Goal: Task Accomplishment & Management: Use online tool/utility

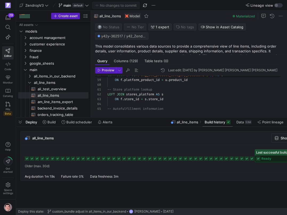
scroll to position [0, 58]
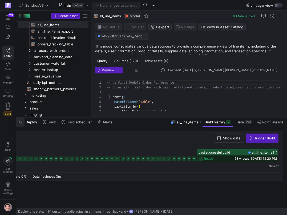
click at [21, 123] on span "button" at bounding box center [20, 121] width 9 height 9
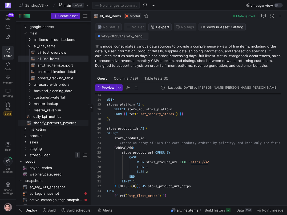
scroll to position [36, 0]
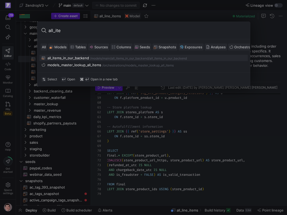
type input "all_item"
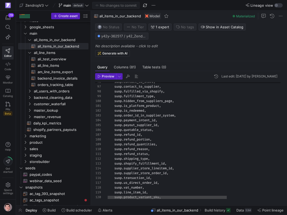
click at [150, 151] on div "suop . contact_to_store , suop . contact_to_supplier , suop . fulfilled_via_sho…" at bounding box center [236, 30] width 259 height 823
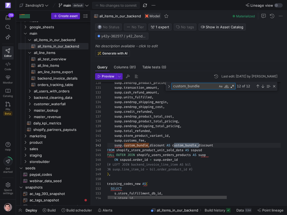
scroll to position [48, 25]
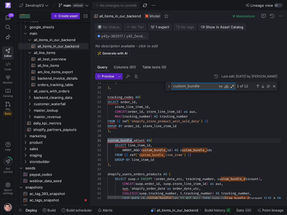
type textarea "custom_bundle"
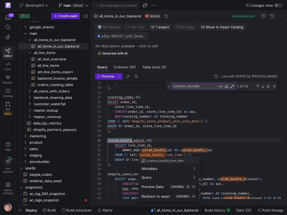
click at [178, 147] on div at bounding box center [143, 107] width 287 height 215
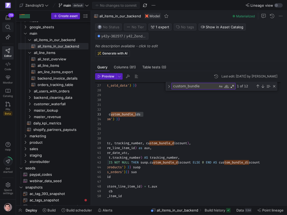
click at [11, 27] on span at bounding box center [8, 27] width 7 height 5
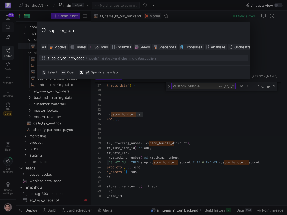
type input "supplier_coun"
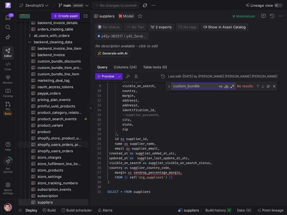
scroll to position [94, 0]
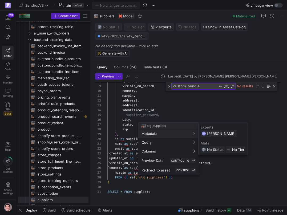
click at [130, 68] on div at bounding box center [143, 107] width 287 height 215
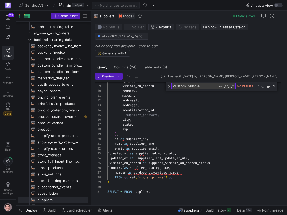
click at [130, 68] on span "(24)" at bounding box center [133, 66] width 7 height 3
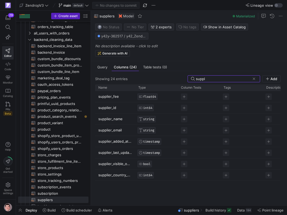
type input "suppl"
click at [237, 209] on span at bounding box center [244, 210] width 19 height 9
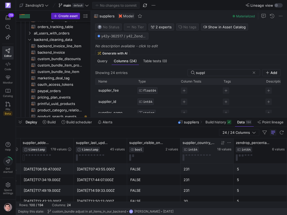
click at [212, 144] on span "supplier_country_code" at bounding box center [200, 142] width 34 height 4
click at [12, 25] on span at bounding box center [7, 27] width 11 height 9
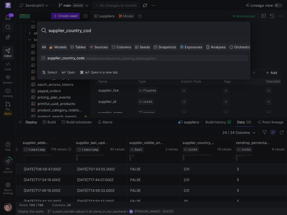
type input "supplier_country_code"
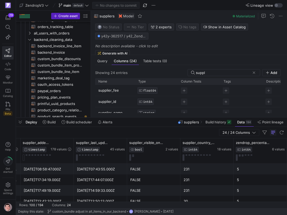
scroll to position [0, 922]
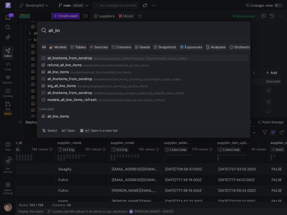
type input "all_line"
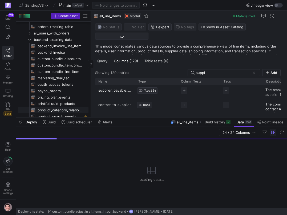
scroll to position [77, 0]
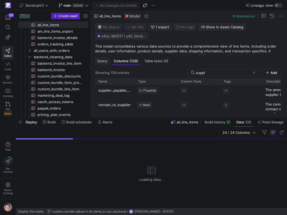
click at [107, 59] on span "Query" at bounding box center [102, 60] width 10 height 3
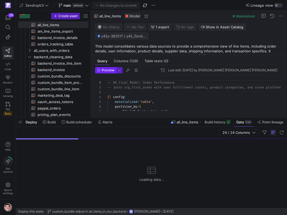
scroll to position [48, 0]
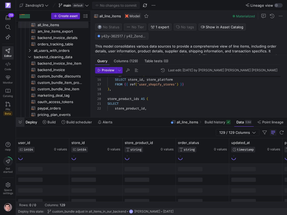
click at [19, 123] on span "button" at bounding box center [20, 121] width 9 height 9
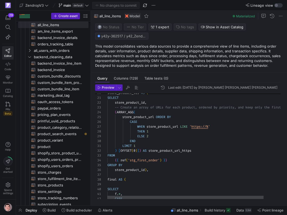
click at [133, 132] on div "store_product_ids AS ( SELECT store_product_id , -- Create an array of URLs for…" at bounding box center [205, 188] width 197 height 387
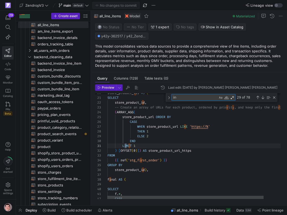
scroll to position [48, 6]
type textarea "invoice_"
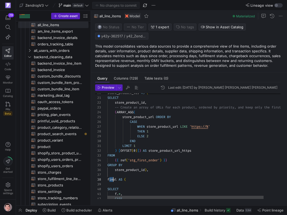
scroll to position [34, 6]
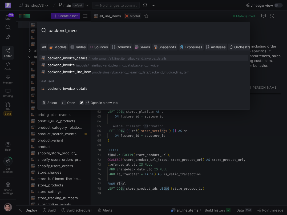
type input "backend_invoi"
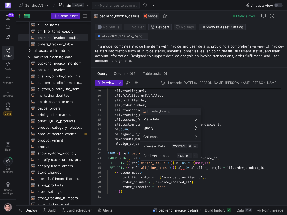
click at [149, 169] on div at bounding box center [143, 107] width 287 height 215
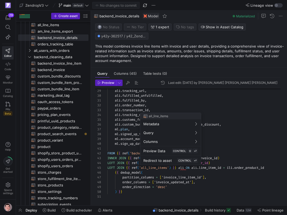
click at [149, 173] on div at bounding box center [143, 107] width 287 height 215
click at [162, 170] on div at bounding box center [143, 107] width 287 height 215
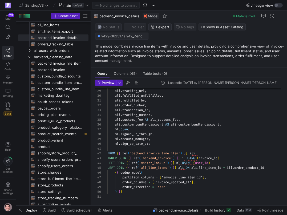
click at [152, 126] on div "ali . tracking_url , ali . fulfilled_unfulfilled , ali . fulfilled_by , ali . o…" at bounding box center [196, 74] width 178 height 249
click at [10, 62] on icon at bounding box center [8, 64] width 5 height 5
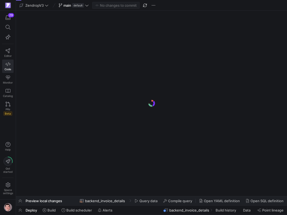
scroll to position [0, 22]
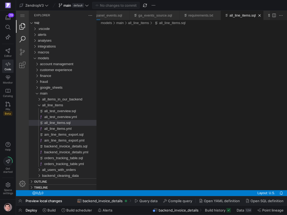
click at [24, 38] on link "Search (⇧⌘F)" at bounding box center [22, 39] width 13 height 13
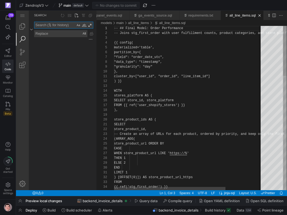
scroll to position [48, 4]
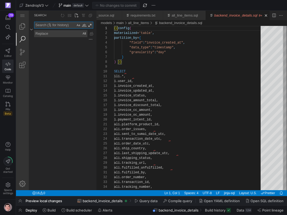
click at [67, 27] on textarea "Search: Type Search Term and press Enter to search" at bounding box center [54, 25] width 41 height 6
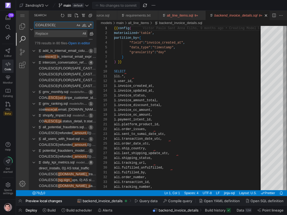
paste textarea "custom_bundle_discount"
type textarea "COALESCE(cu"
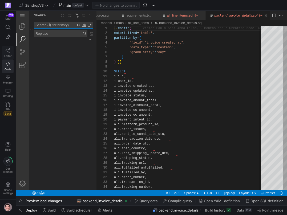
click at [8, 48] on link "Editor" at bounding box center [7, 52] width 11 height 13
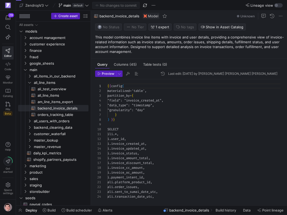
scroll to position [48, 0]
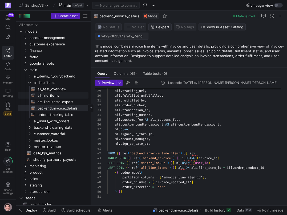
click at [58, 94] on span "all_line_items​​​​​​​​​​" at bounding box center [60, 95] width 45 height 6
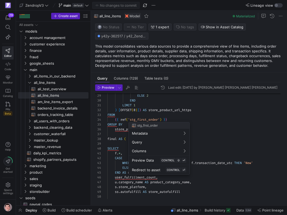
click at [137, 114] on div at bounding box center [143, 107] width 287 height 215
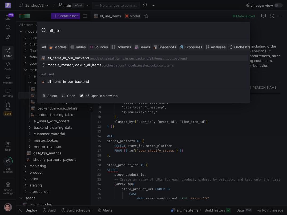
type input "all_item"
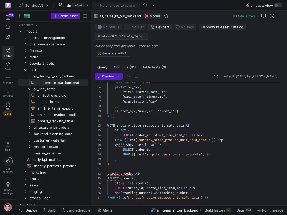
scroll to position [48, 0]
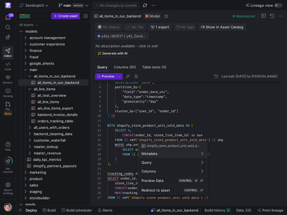
click at [147, 136] on div at bounding box center [143, 107] width 287 height 215
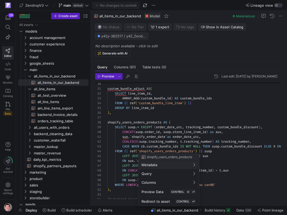
click at [150, 146] on div at bounding box center [143, 107] width 287 height 215
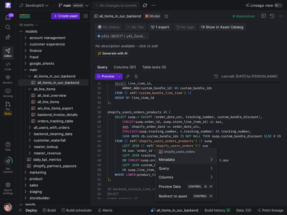
click at [155, 147] on div at bounding box center [143, 107] width 287 height 215
click at [192, 137] on div at bounding box center [143, 107] width 287 height 215
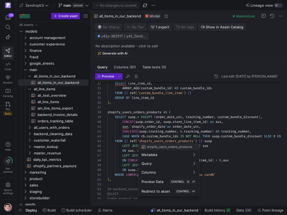
click at [190, 132] on div at bounding box center [143, 107] width 287 height 215
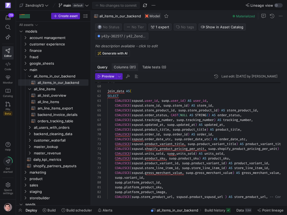
click at [127, 65] on div "Columns (81)" at bounding box center [125, 67] width 26 height 8
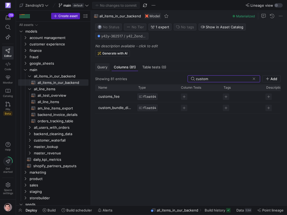
type input "custom"
click at [106, 65] on div "Query" at bounding box center [102, 67] width 14 height 8
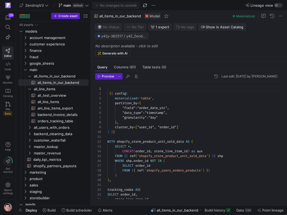
scroll to position [48, 0]
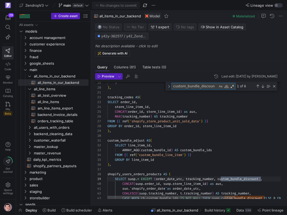
scroll to position [48, 155]
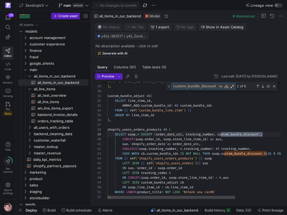
type textarea "custom_bundle_discount"
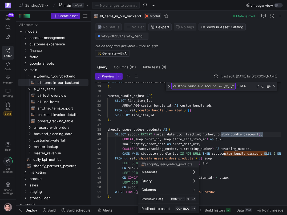
click at [158, 154] on div at bounding box center [143, 107] width 287 height 215
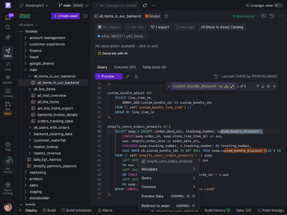
click at [132, 158] on div at bounding box center [143, 107] width 287 height 215
click at [165, 154] on div at bounding box center [143, 107] width 287 height 215
click at [170, 149] on div at bounding box center [143, 107] width 287 height 215
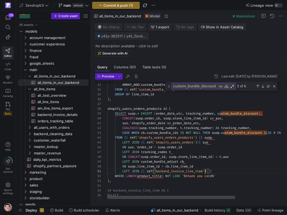
scroll to position [0, 98]
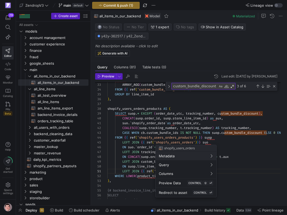
click at [151, 142] on div at bounding box center [143, 107] width 287 height 215
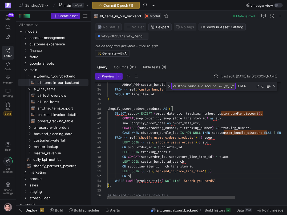
scroll to position [5, 21]
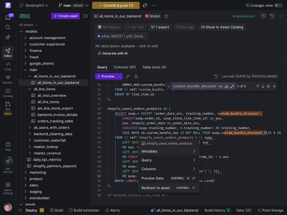
click at [163, 186] on span "Redirect to asset" at bounding box center [156, 187] width 29 height 4
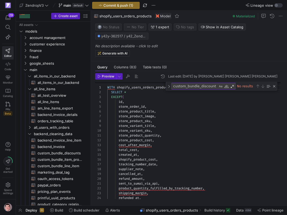
scroll to position [48, 0]
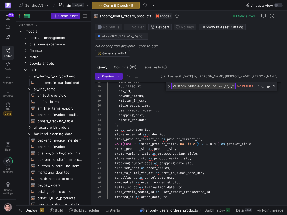
click at [136, 128] on div "removed_at , fulfilled_at , csv_id , payout_status , written_in_csv , store_pro…" at bounding box center [196, 204] width 178 height 507
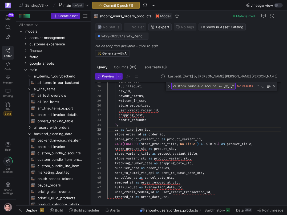
scroll to position [19, 42]
click at [136, 128] on div "removed_at , fulfilled_at , csv_id , payout_status , written_in_csv , store_pro…" at bounding box center [196, 204] width 178 height 507
click at [49, 83] on span "all_items_in_our_backend​​​​​​​​​​" at bounding box center [60, 82] width 45 height 6
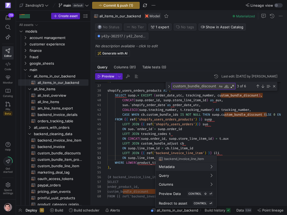
click at [215, 141] on div at bounding box center [143, 107] width 287 height 215
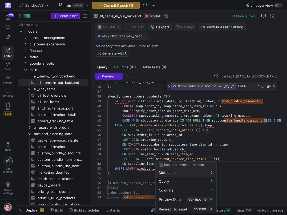
click at [201, 150] on div at bounding box center [143, 107] width 287 height 215
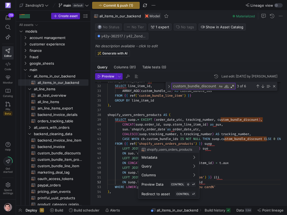
click at [183, 139] on div at bounding box center [143, 107] width 287 height 215
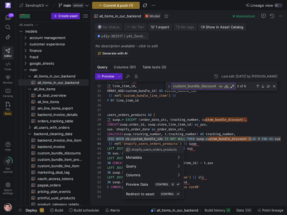
click at [203, 139] on div at bounding box center [143, 107] width 287 height 215
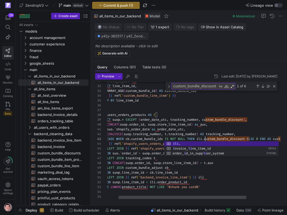
scroll to position [10, 115]
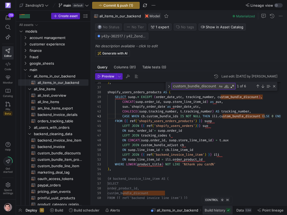
click at [225, 211] on span "Build history" at bounding box center [218, 210] width 26 height 4
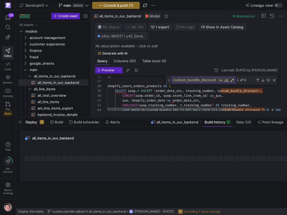
scroll to position [0, 58]
click at [274, 79] on div "Close (Escape)" at bounding box center [274, 80] width 4 height 4
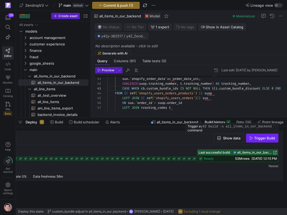
click at [263, 140] on span "button" at bounding box center [262, 138] width 32 height 9
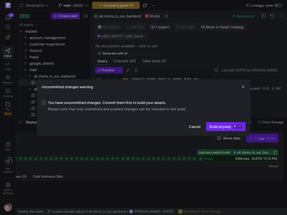
click at [234, 128] on span "submit" at bounding box center [225, 126] width 39 height 9
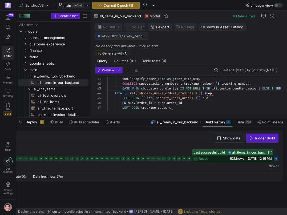
click at [87, 5] on icon at bounding box center [87, 5] width 4 height 4
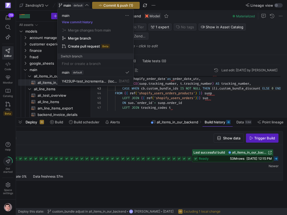
click at [87, 5] on div at bounding box center [143, 107] width 287 height 215
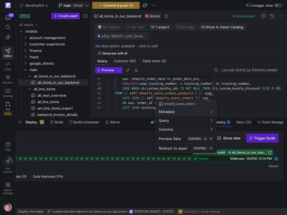
click at [169, 94] on div at bounding box center [143, 107] width 287 height 215
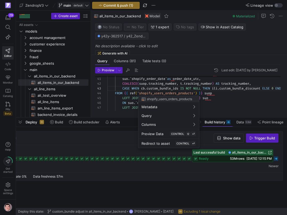
click at [170, 93] on div at bounding box center [143, 107] width 287 height 215
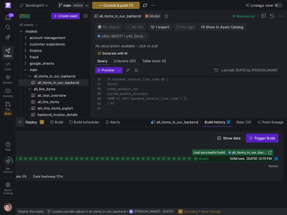
click at [21, 121] on span "button" at bounding box center [20, 121] width 9 height 9
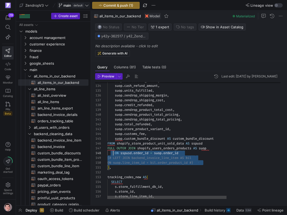
scroll to position [38, 0]
drag, startPoint x: 206, startPoint y: 162, endPoint x: 104, endPoint y: 156, distance: 101.5
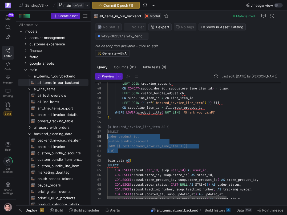
scroll to position [24, 0]
drag, startPoint x: 122, startPoint y: 152, endPoint x: 99, endPoint y: 127, distance: 34.1
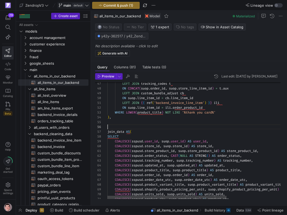
scroll to position [19, 0]
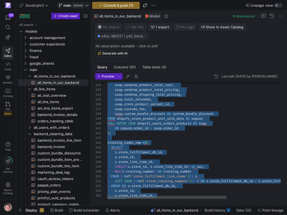
scroll to position [0, 0]
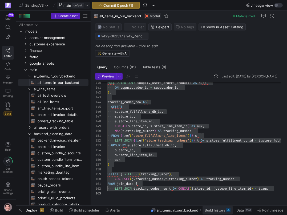
click at [216, 210] on span "Build history" at bounding box center [215, 210] width 21 height 4
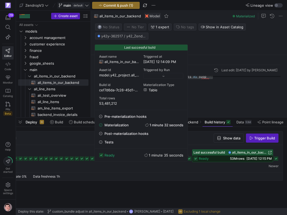
scroll to position [0, 58]
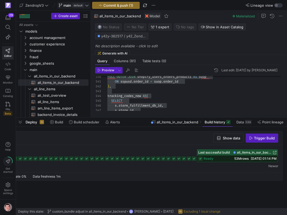
click at [225, 158] on div "ready 53M rows 10/07/25, 01:14 PM" at bounding box center [237, 158] width 81 height 6
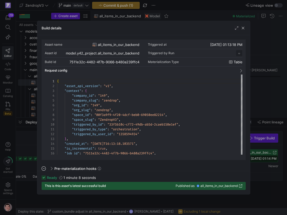
scroll to position [48, 0]
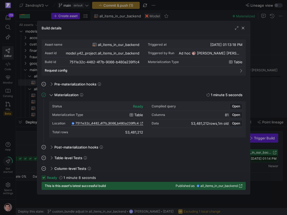
click at [25, 140] on div at bounding box center [143, 107] width 287 height 215
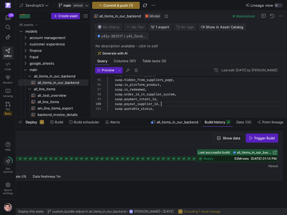
click at [190, 102] on div "suop . quotable_status , suop . payout_supplier_id , suop . payment_intent_id ,…" at bounding box center [196, 15] width 178 height 786
click at [20, 120] on span "button" at bounding box center [20, 121] width 9 height 9
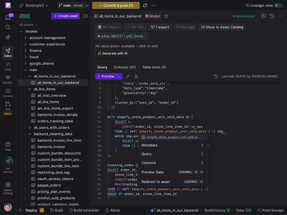
click at [144, 122] on div at bounding box center [143, 107] width 287 height 215
click at [135, 131] on div at bounding box center [143, 107] width 287 height 215
click at [130, 136] on div at bounding box center [143, 107] width 287 height 215
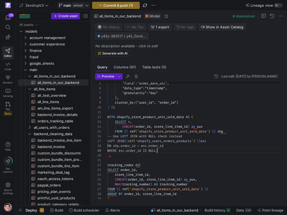
scroll to position [38, 50]
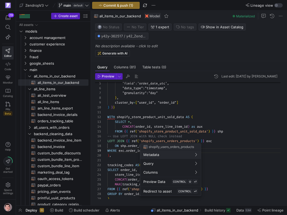
click at [164, 135] on div at bounding box center [143, 107] width 287 height 215
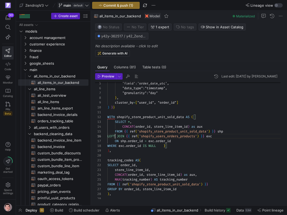
scroll to position [24, 8]
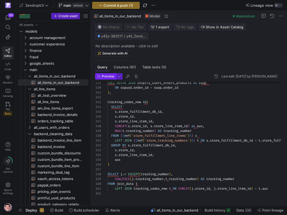
click at [113, 77] on span "Preview" at bounding box center [108, 76] width 13 height 4
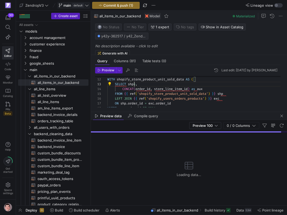
scroll to position [10, 29]
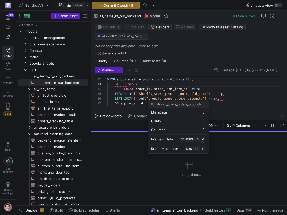
click at [136, 101] on div at bounding box center [143, 107] width 287 height 215
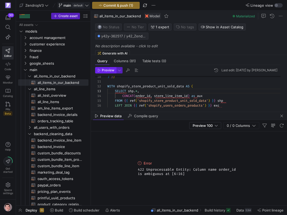
click at [111, 72] on span "button" at bounding box center [105, 70] width 21 height 6
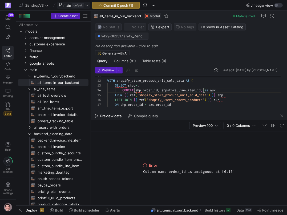
scroll to position [14, 63]
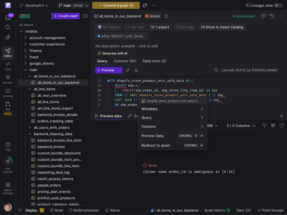
click at [110, 71] on div at bounding box center [143, 107] width 287 height 215
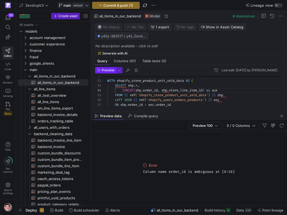
click at [110, 71] on span "Preview" at bounding box center [108, 70] width 13 height 4
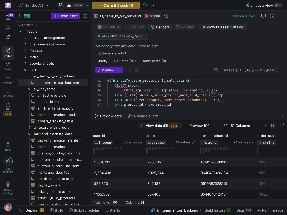
click at [151, 126] on span "View data diff" at bounding box center [157, 125] width 23 height 4
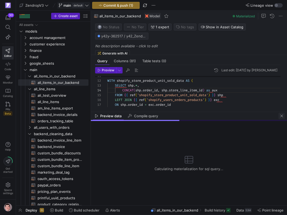
click at [281, 115] on span "button" at bounding box center [282, 115] width 6 height 6
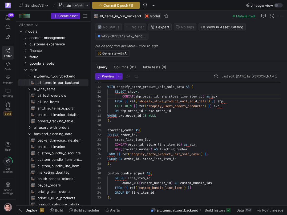
click at [123, 4] on span "Commit & push (1)" at bounding box center [118, 5] width 30 height 4
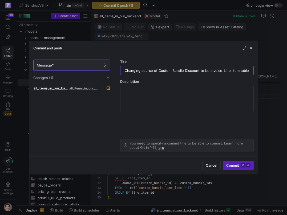
type input "Changing source of Custom Bundle Discount to be Invoice_Line_Item table"
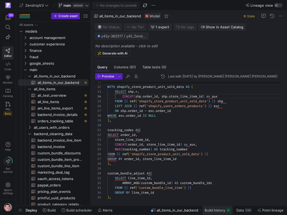
click at [213, 212] on span at bounding box center [218, 210] width 30 height 9
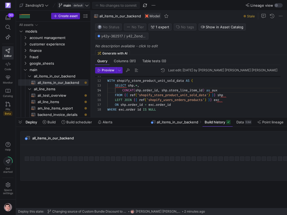
scroll to position [0, 58]
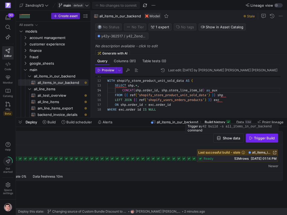
click at [255, 138] on span "Trigger Build" at bounding box center [264, 138] width 21 height 4
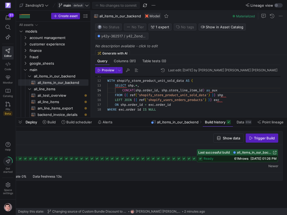
click at [251, 159] on span "10/07/25, 01:26 PM" at bounding box center [264, 158] width 26 height 4
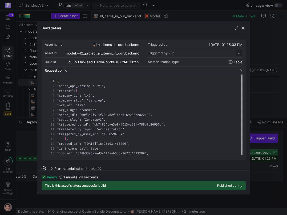
scroll to position [48, 0]
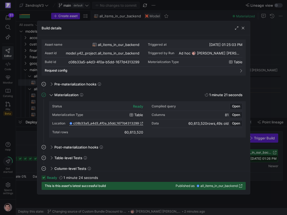
click at [254, 106] on div at bounding box center [143, 107] width 287 height 215
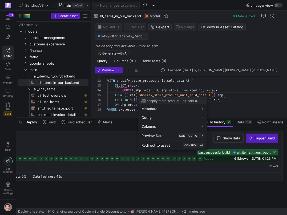
click at [183, 95] on div at bounding box center [143, 107] width 287 height 215
click at [181, 93] on div at bounding box center [143, 107] width 287 height 215
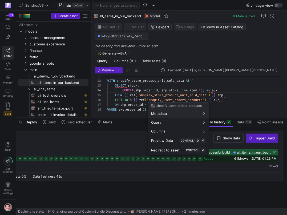
click at [179, 91] on div at bounding box center [143, 107] width 287 height 215
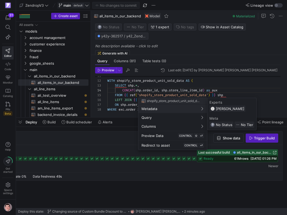
click at [131, 102] on div at bounding box center [143, 107] width 287 height 215
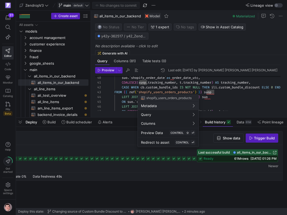
click at [217, 98] on div at bounding box center [143, 107] width 287 height 215
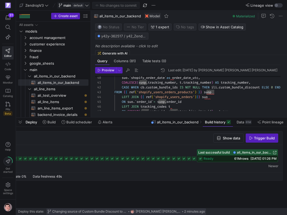
click at [110, 211] on span "Changing source of Custom Bundle Discount to be Invoice_Line_Item table" at bounding box center [89, 211] width 75 height 4
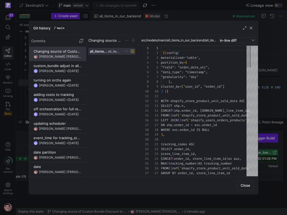
scroll to position [48, 0]
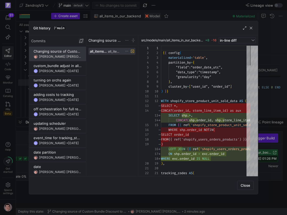
click at [82, 41] on span "button" at bounding box center [81, 40] width 5 height 5
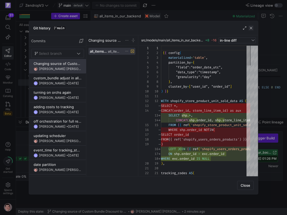
click at [250, 30] on span "button" at bounding box center [250, 27] width 5 height 5
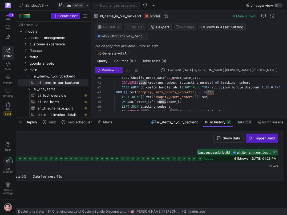
click at [239, 158] on span "61M rows" at bounding box center [241, 158] width 14 height 4
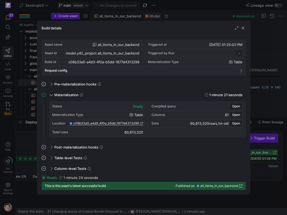
click at [34, 149] on div at bounding box center [143, 107] width 287 height 215
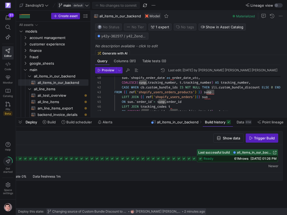
click at [58, 214] on button "Changing source of Custom Bundle Discount to be Invoice_Line_Item table Victor …" at bounding box center [126, 211] width 160 height 7
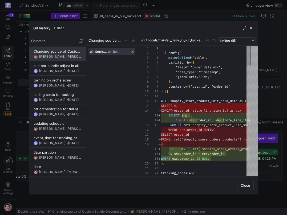
click at [128, 51] on icon at bounding box center [126, 50] width 3 height 3
click at [135, 58] on span "Revert file changes" at bounding box center [149, 57] width 37 height 4
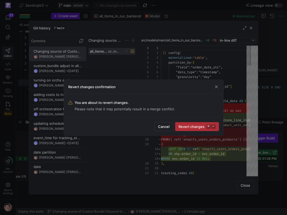
click at [184, 125] on span "Revert changes ⌘ ⏎" at bounding box center [197, 126] width 37 height 4
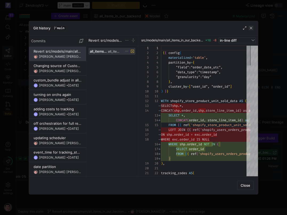
click at [251, 29] on span "button" at bounding box center [250, 27] width 5 height 5
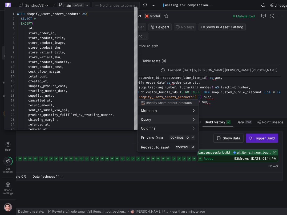
click at [154, 80] on div at bounding box center [143, 107] width 287 height 215
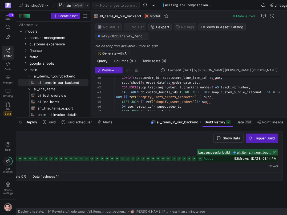
click at [85, 5] on span "main default" at bounding box center [74, 5] width 30 height 4
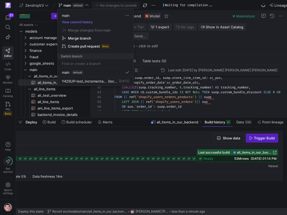
click at [86, 65] on input at bounding box center [95, 63] width 67 height 4
click at [127, 14] on span "button" at bounding box center [127, 15] width 4 height 4
click at [90, 27] on div at bounding box center [143, 107] width 287 height 215
click at [43, 15] on div at bounding box center [143, 107] width 287 height 215
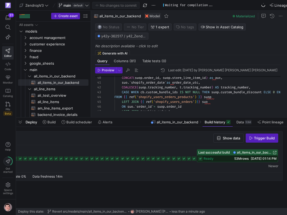
click at [79, 6] on span "default" at bounding box center [78, 5] width 12 height 4
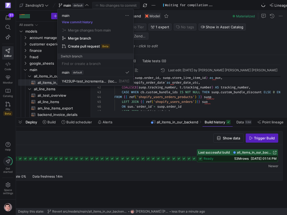
click at [45, 185] on div at bounding box center [143, 107] width 287 height 215
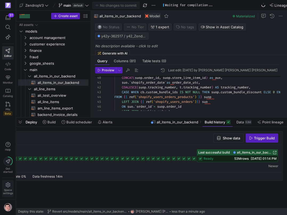
click at [9, 185] on icon at bounding box center [8, 184] width 5 height 5
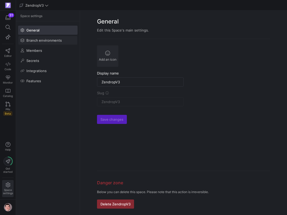
click at [55, 44] on span at bounding box center [47, 40] width 59 height 9
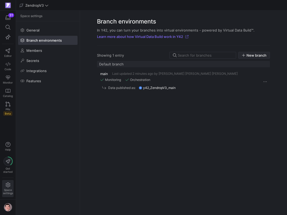
click at [248, 54] on span "New branch" at bounding box center [257, 55] width 20 height 4
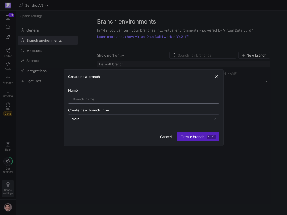
click at [122, 99] on input "text" at bounding box center [144, 99] width 142 height 4
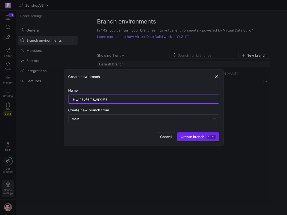
type input "all_line_items_update"
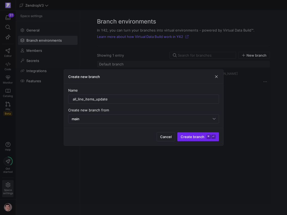
click at [183, 136] on span "Create branch ⌘ ⏎" at bounding box center [198, 136] width 35 height 4
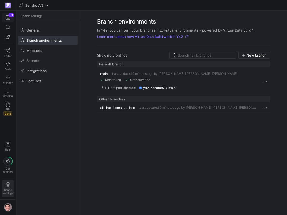
click at [7, 18] on icon "button" at bounding box center [8, 17] width 5 height 5
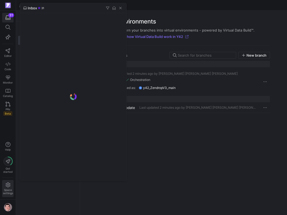
click at [5, 49] on div at bounding box center [143, 107] width 287 height 215
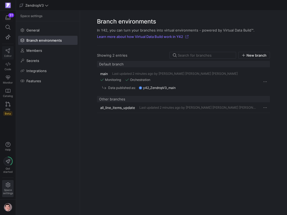
click at [5, 50] on link "Editor" at bounding box center [7, 52] width 11 height 13
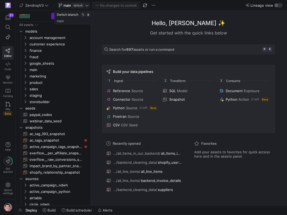
click at [86, 7] on span "main default" at bounding box center [74, 5] width 30 height 4
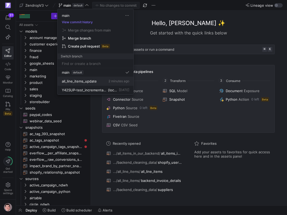
click at [79, 79] on span "all_line_items_update" at bounding box center [79, 81] width 35 height 4
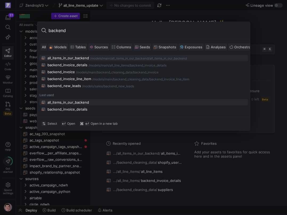
type input "backend_"
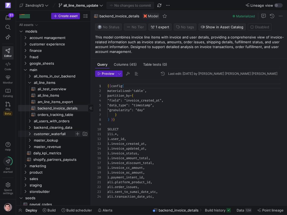
scroll to position [48, 0]
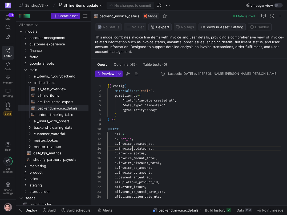
click at [133, 147] on div "{ { config ( materialized = 'table' , partition_by = { "field" : "invoice_creat…" at bounding box center [196, 203] width 178 height 249
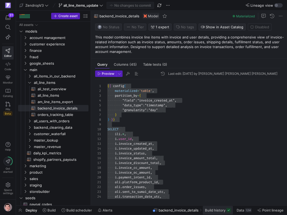
click at [215, 210] on span "Build history" at bounding box center [215, 210] width 21 height 4
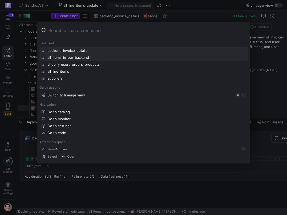
click at [87, 55] on div "all_items_in_our_backend" at bounding box center [68, 57] width 42 height 4
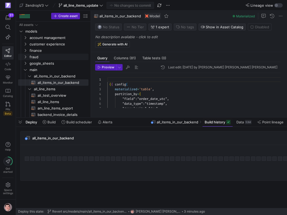
scroll to position [48, 0]
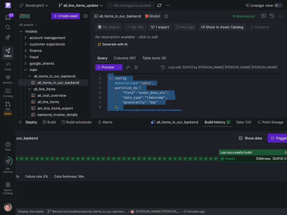
scroll to position [0, 58]
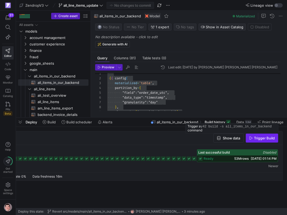
click at [254, 140] on span "Trigger Build" at bounding box center [262, 138] width 26 height 4
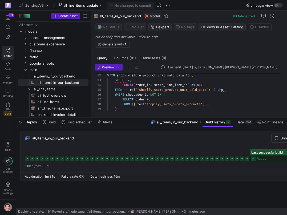
scroll to position [0, 58]
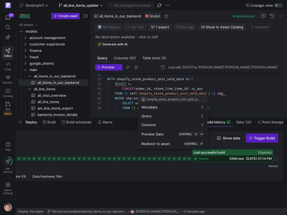
click at [150, 87] on div at bounding box center [143, 107] width 287 height 215
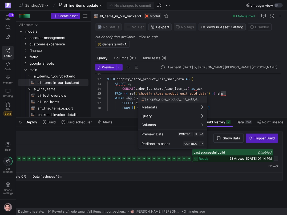
click at [138, 87] on div at bounding box center [143, 107] width 287 height 215
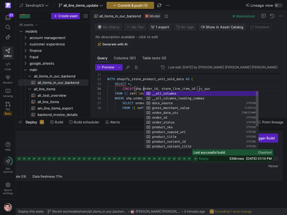
scroll to position [14, 36]
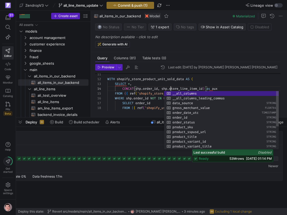
scroll to position [14, 63]
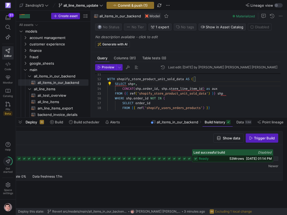
scroll to position [10, 29]
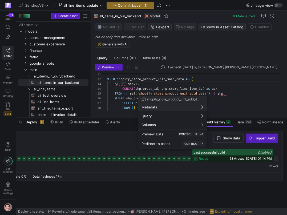
click at [139, 92] on div at bounding box center [143, 107] width 287 height 215
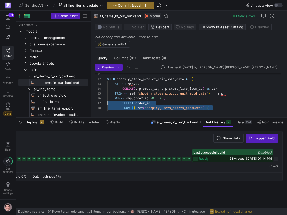
scroll to position [24, 0]
drag, startPoint x: 219, startPoint y: 108, endPoint x: 99, endPoint y: 100, distance: 120.0
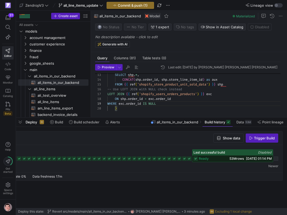
scroll to position [29, 0]
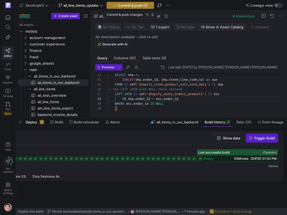
click at [141, 6] on span "Commit & push (1)" at bounding box center [133, 5] width 30 height 4
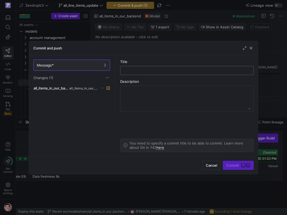
click at [142, 69] on input "text" at bounding box center [187, 70] width 125 height 4
type input "Testing changing setup of table"
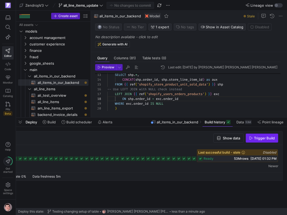
click at [254, 139] on span "Trigger Build" at bounding box center [264, 138] width 21 height 4
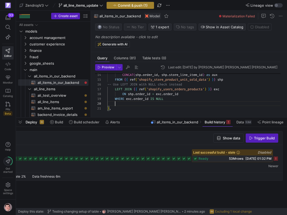
click at [129, 6] on span "Commit & push (1)" at bounding box center [133, 5] width 30 height 4
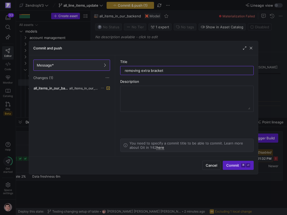
type input "removing extra bracket"
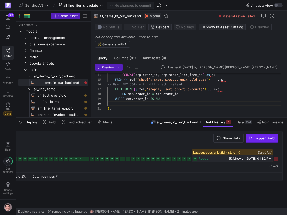
click at [252, 138] on icon "button" at bounding box center [251, 138] width 4 height 4
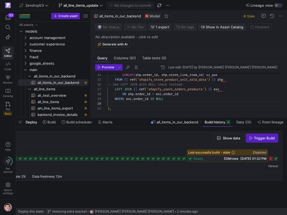
click at [277, 158] on icon at bounding box center [276, 158] width 4 height 4
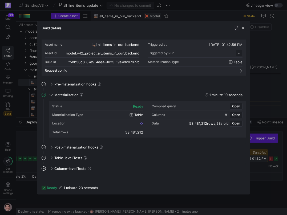
scroll to position [48, 0]
click at [272, 165] on div at bounding box center [143, 107] width 287 height 215
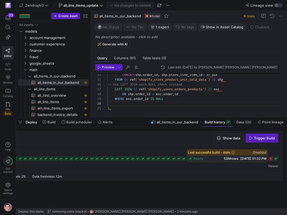
click at [224, 159] on span "53M rows" at bounding box center [231, 158] width 14 height 4
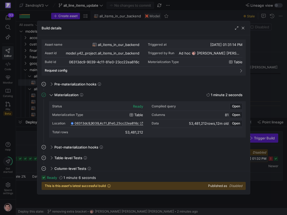
click at [262, 167] on div at bounding box center [143, 107] width 287 height 215
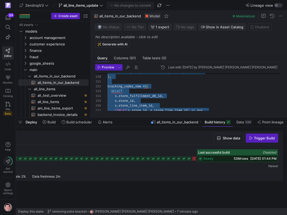
scroll to position [0, 0]
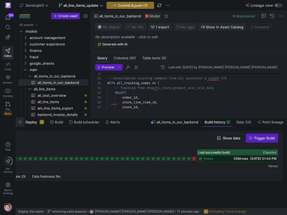
click at [21, 122] on span "button" at bounding box center [20, 121] width 9 height 9
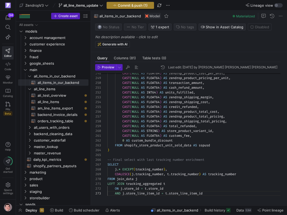
click at [132, 6] on span "Commit & push (1)" at bounding box center [133, 5] width 30 height 4
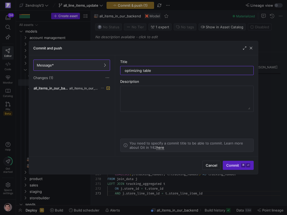
type input "optimizing table"
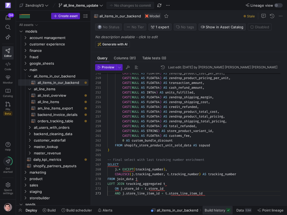
click at [227, 210] on rect at bounding box center [228, 210] width 4 height 4
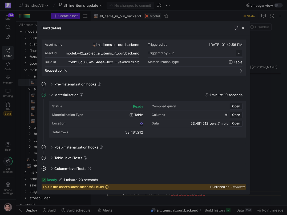
scroll to position [48, 0]
click at [243, 27] on span "button" at bounding box center [242, 27] width 5 height 5
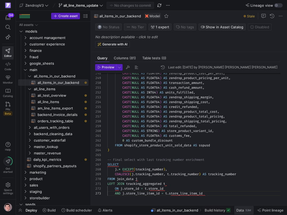
click at [238, 209] on span "Data" at bounding box center [239, 210] width 7 height 4
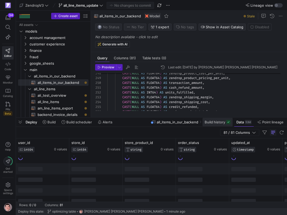
click at [213, 122] on span "Build history" at bounding box center [215, 122] width 21 height 4
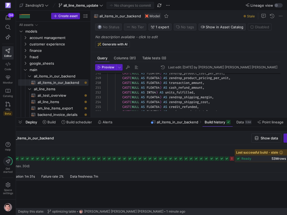
scroll to position [0, 58]
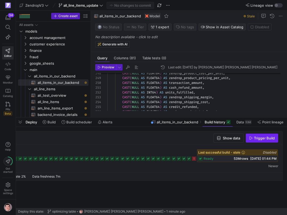
click at [267, 138] on span "Trigger Build" at bounding box center [264, 138] width 21 height 4
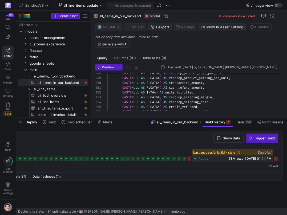
click at [276, 157] on icon at bounding box center [276, 158] width 4 height 4
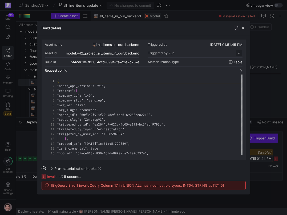
scroll to position [48, 0]
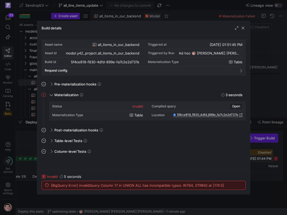
click at [143, 186] on span "[BigQuery Error] invalidQuery Column 17 in UNION ALL has incompatible types: IN…" at bounding box center [137, 185] width 173 height 4
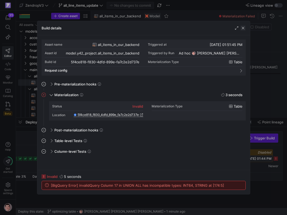
click at [243, 30] on span "button" at bounding box center [242, 27] width 5 height 5
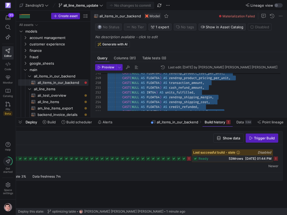
scroll to position [10, 98]
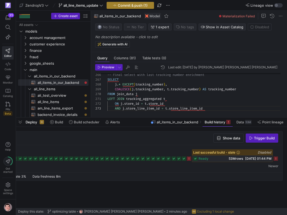
click at [138, 4] on span "Commit & push (1)" at bounding box center [133, 5] width 30 height 4
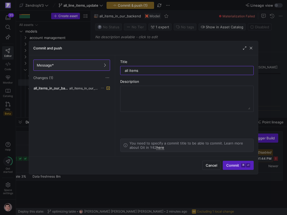
type input "all items"
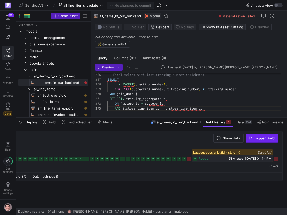
click at [249, 137] on icon "button" at bounding box center [251, 138] width 4 height 4
click at [277, 159] on icon at bounding box center [276, 158] width 4 height 4
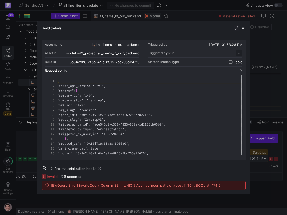
scroll to position [48, 0]
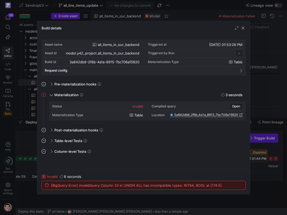
click at [115, 186] on span "[BigQuery Error] invalidQuery Column 33 in UNION ALL has incompatible types: IN…" at bounding box center [136, 185] width 171 height 4
click at [243, 27] on span "button" at bounding box center [242, 27] width 5 height 5
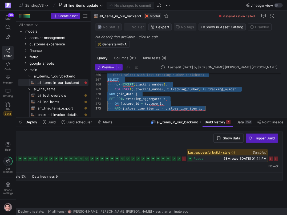
scroll to position [10, 98]
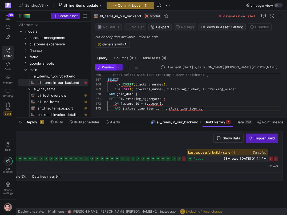
click at [112, 67] on span "Preview" at bounding box center [108, 67] width 13 height 4
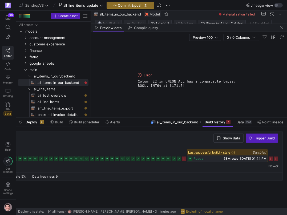
click at [175, 82] on span "Column 22 in UNION ALL has incompatible types: BOOL, INT64 at [171:5]" at bounding box center [189, 83] width 102 height 9
click at [279, 27] on span "button" at bounding box center [282, 28] width 6 height 6
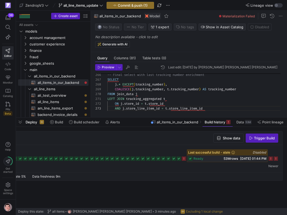
scroll to position [38, 117]
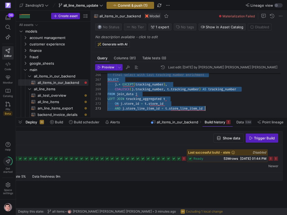
scroll to position [10, 98]
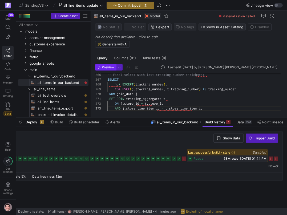
click at [109, 65] on span "Preview" at bounding box center [108, 67] width 13 height 4
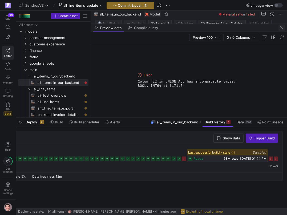
click at [283, 28] on span "button" at bounding box center [282, 28] width 6 height 6
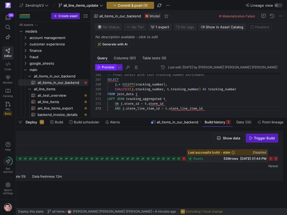
click at [111, 67] on span "Preview" at bounding box center [108, 67] width 13 height 4
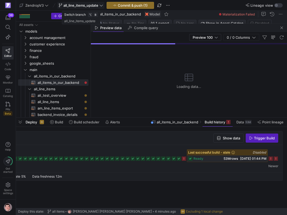
click at [100, 5] on span "all_line_items_update" at bounding box center [81, 5] width 45 height 4
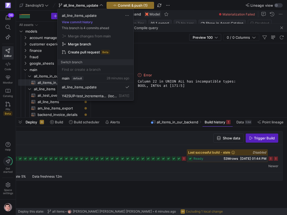
click at [150, 45] on div at bounding box center [143, 107] width 287 height 215
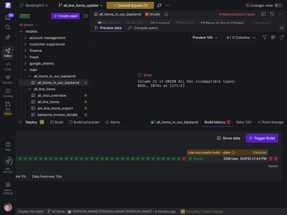
click at [280, 30] on span "button" at bounding box center [282, 28] width 6 height 6
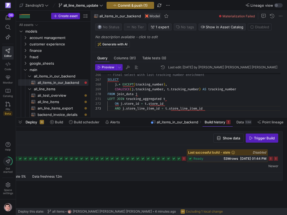
click at [109, 67] on span "Preview" at bounding box center [108, 67] width 13 height 4
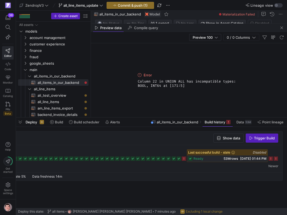
click at [158, 82] on span "Column 22 in UNION ALL has incompatible types: BOOL, INT64 at [171:5]" at bounding box center [189, 83] width 102 height 9
click at [280, 27] on span "button" at bounding box center [282, 28] width 6 height 6
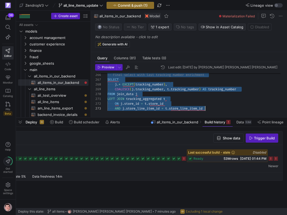
scroll to position [10, 98]
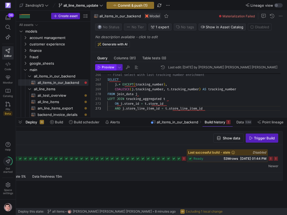
click at [110, 69] on span "Preview" at bounding box center [108, 67] width 13 height 4
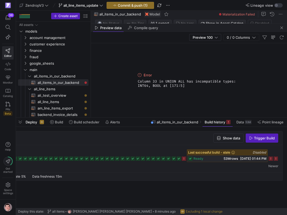
click at [156, 79] on span "Column 33 in UNION ALL has incompatible types: INT64, BOOL at [171:5]" at bounding box center [189, 83] width 102 height 9
click at [283, 27] on span "button" at bounding box center [282, 28] width 6 height 6
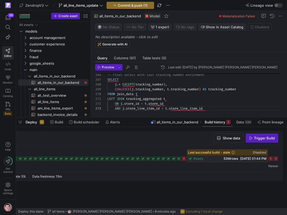
click at [111, 66] on span "Preview" at bounding box center [108, 67] width 13 height 4
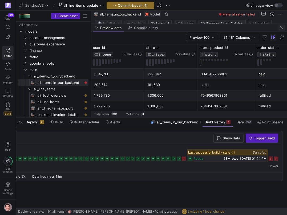
click at [283, 29] on span "button" at bounding box center [282, 28] width 6 height 6
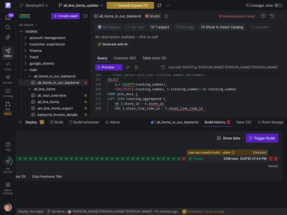
click at [148, 5] on span "Commit & push (1)" at bounding box center [133, 5] width 30 height 4
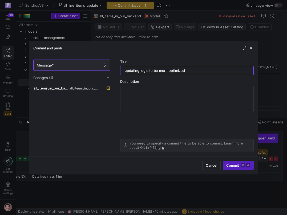
type input "updating logic to be more optimized"
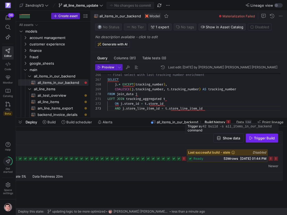
click at [255, 138] on span "Trigger Build" at bounding box center [264, 138] width 21 height 4
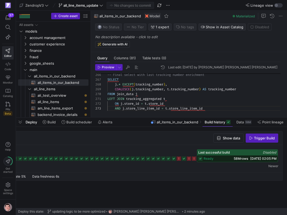
click at [209, 158] on span "ready" at bounding box center [209, 158] width 10 height 4
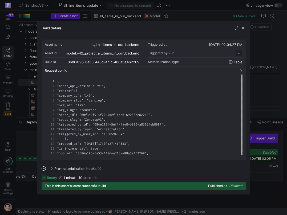
scroll to position [48, 0]
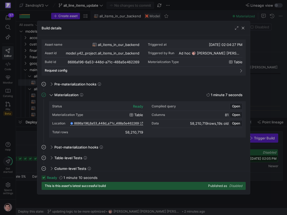
click at [260, 173] on div at bounding box center [143, 107] width 287 height 215
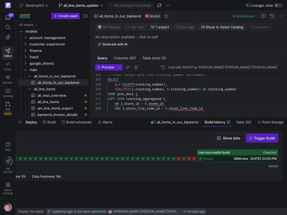
click at [82, 210] on span "updating logic to be more optimized" at bounding box center [78, 211] width 53 height 4
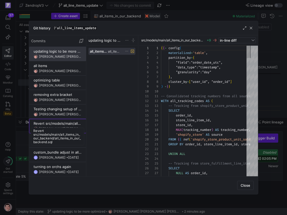
click at [61, 123] on div "Revert src/models/main/all_items_in_our_backend/all_items_in_our_backend.sql" at bounding box center [58, 123] width 48 height 4
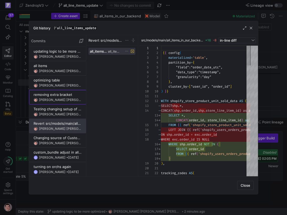
click at [61, 97] on y42-git-commit-item "removing extra bracket Victor Paulo Sant Anna Filho • 27 minutes ago" at bounding box center [58, 97] width 48 height 10
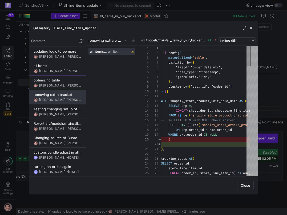
click at [61, 85] on div "Victor Paulo Sant Anna Filho • 16 minutes ago" at bounding box center [60, 85] width 43 height 4
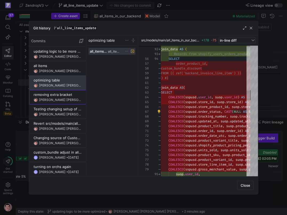
click at [63, 99] on div "Victor Paulo Sant Anna Filho • 27 minutes ago" at bounding box center [60, 100] width 43 height 4
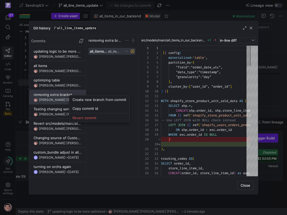
click at [59, 96] on div at bounding box center [143, 107] width 287 height 215
click at [128, 40] on span at bounding box center [127, 40] width 4 height 4
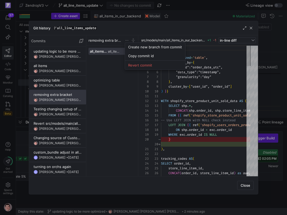
click at [75, 96] on div at bounding box center [143, 107] width 287 height 215
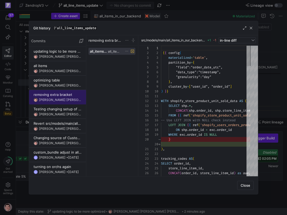
click at [75, 96] on div "removing extra bracket" at bounding box center [58, 94] width 48 height 4
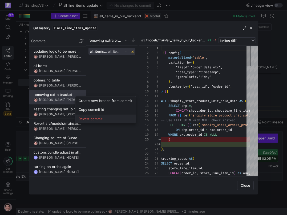
click at [86, 117] on span "Revert commit" at bounding box center [106, 118] width 54 height 4
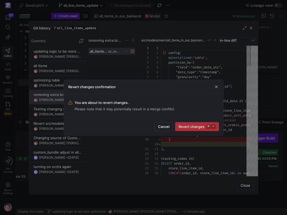
click at [191, 124] on span "Revert changes ⌘ ⏎" at bounding box center [197, 126] width 37 height 4
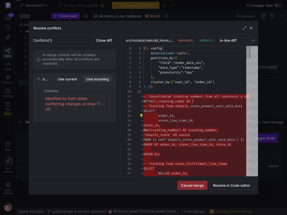
click at [92, 77] on span "Use incoming" at bounding box center [97, 79] width 22 height 4
click at [91, 79] on span "Use incoming" at bounding box center [97, 79] width 22 height 4
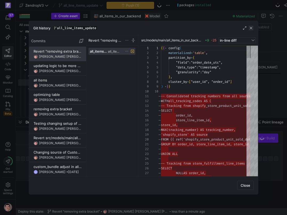
click at [250, 27] on span "button" at bounding box center [250, 27] width 5 height 5
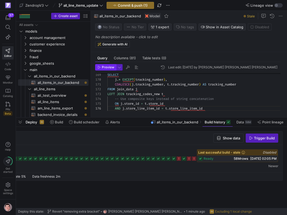
click at [110, 69] on span "Preview" at bounding box center [108, 67] width 13 height 4
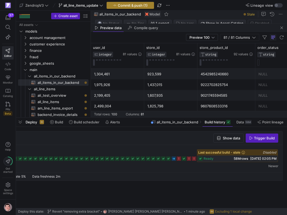
click at [137, 7] on span "Commit & push (1)" at bounding box center [133, 5] width 30 height 4
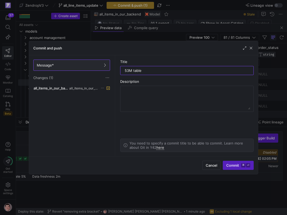
type input "53M table"
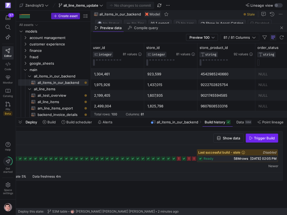
click at [260, 140] on span "Trigger Build" at bounding box center [264, 138] width 21 height 4
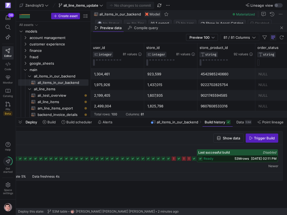
click at [230, 160] on div "ready 53M rows 10/07/25, 02:11 PM" at bounding box center [237, 158] width 81 height 6
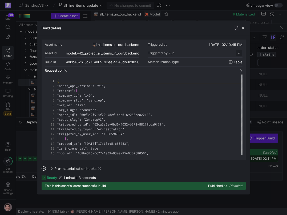
scroll to position [48, 0]
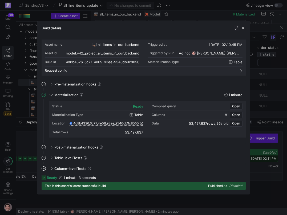
click at [27, 143] on div at bounding box center [143, 107] width 287 height 215
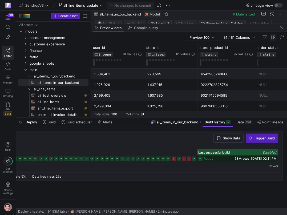
click at [179, 160] on icon at bounding box center [179, 158] width 4 height 4
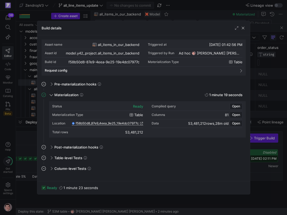
click at [30, 143] on div at bounding box center [143, 107] width 287 height 215
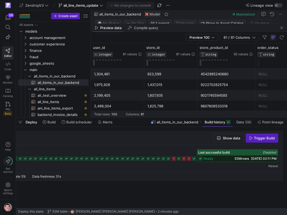
click at [194, 158] on rect at bounding box center [194, 158] width 4 height 4
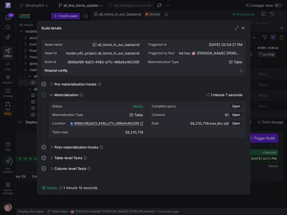
click at [30, 141] on div at bounding box center [143, 107] width 287 height 215
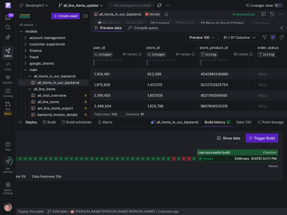
click at [178, 158] on rect at bounding box center [179, 158] width 4 height 4
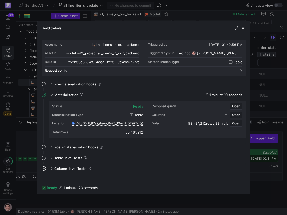
click at [267, 167] on div at bounding box center [143, 107] width 287 height 215
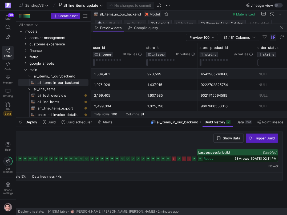
click at [258, 158] on span "10/07/25, 02:11 PM" at bounding box center [264, 158] width 26 height 4
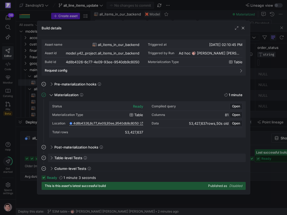
scroll to position [48, 0]
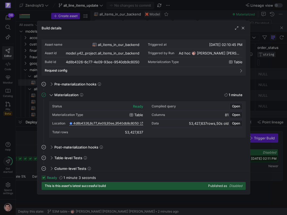
click at [26, 138] on div at bounding box center [143, 107] width 287 height 215
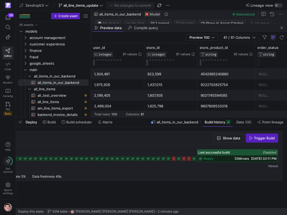
click at [177, 159] on icon at bounding box center [179, 158] width 4 height 4
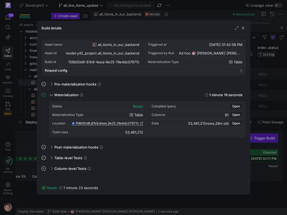
click at [23, 141] on div at bounding box center [143, 107] width 287 height 215
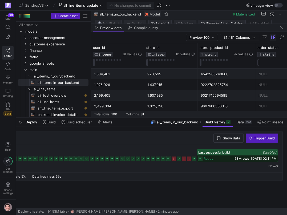
click at [222, 158] on div "ready 53M rows [DATE] 02:11 PM" at bounding box center [237, 158] width 81 height 6
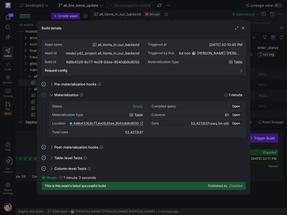
click at [27, 142] on div at bounding box center [143, 107] width 287 height 215
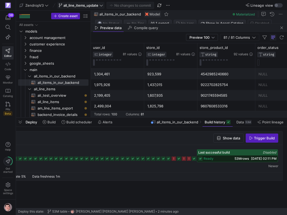
click at [82, 5] on span "all_line_items_update" at bounding box center [80, 5] width 35 height 4
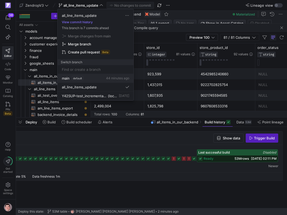
click at [70, 76] on div "main default" at bounding box center [73, 78] width 22 height 4
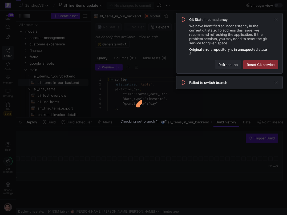
scroll to position [48, 0]
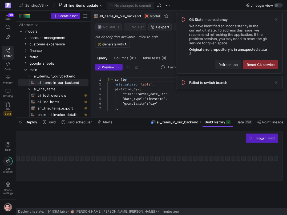
click at [236, 66] on span "Refresh tab" at bounding box center [228, 64] width 19 height 4
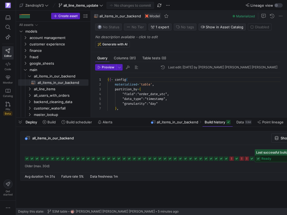
scroll to position [0, 58]
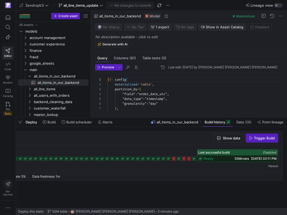
click at [222, 161] on div "ready 53M rows [DATE] 02:11 PM" at bounding box center [237, 158] width 81 height 6
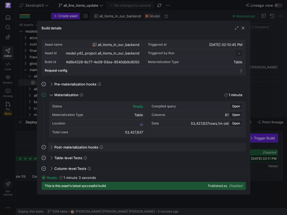
scroll to position [48, 0]
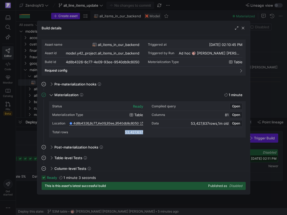
drag, startPoint x: 148, startPoint y: 134, endPoint x: 122, endPoint y: 133, distance: 26.7
click at [122, 133] on div "Status ready Compiled query Open Materialization Type table Columns 81 Open Loc…" at bounding box center [147, 119] width 190 height 34
click at [27, 138] on div at bounding box center [143, 107] width 287 height 215
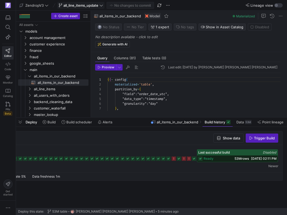
click at [94, 3] on span "all_line_items_update" at bounding box center [80, 5] width 35 height 4
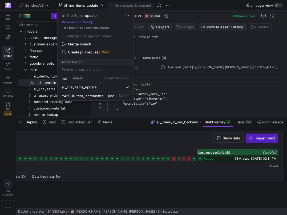
click at [95, 3] on div at bounding box center [143, 107] width 287 height 215
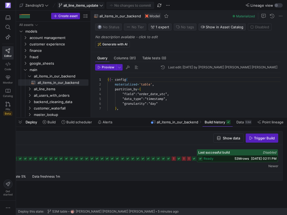
click at [98, 6] on span "all_line_items_update" at bounding box center [80, 5] width 35 height 4
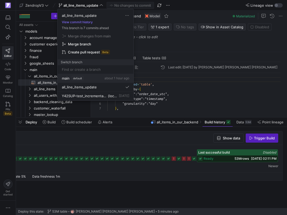
click at [90, 76] on div "main default about 1 hour ago" at bounding box center [95, 78] width 67 height 4
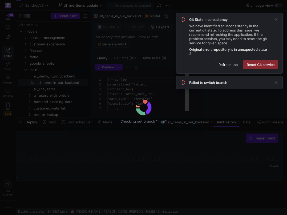
scroll to position [48, 0]
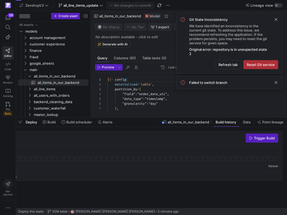
click at [259, 65] on span "Reset Git service" at bounding box center [261, 64] width 28 height 4
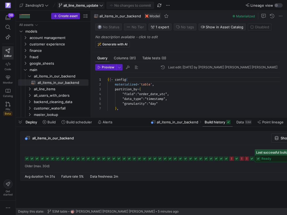
click at [99, 7] on span "all_line_items_update" at bounding box center [81, 5] width 45 height 4
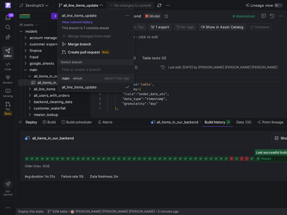
click at [88, 76] on div "main default about 1 hour ago" at bounding box center [95, 78] width 67 height 4
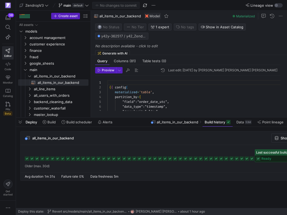
scroll to position [0, 58]
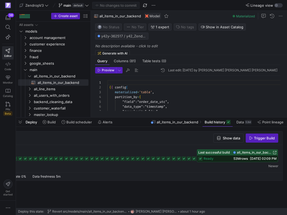
click at [214, 158] on span "ready" at bounding box center [209, 158] width 10 height 4
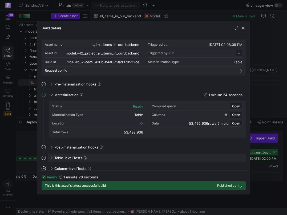
scroll to position [48, 0]
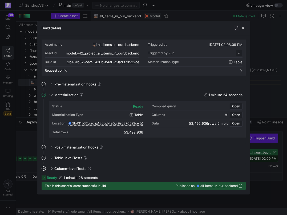
click at [138, 133] on div "53,492,936" at bounding box center [133, 132] width 19 height 4
click at [31, 143] on div at bounding box center [143, 107] width 287 height 215
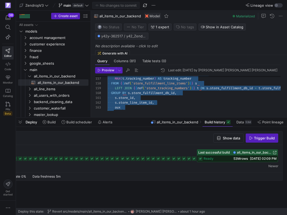
scroll to position [0, 0]
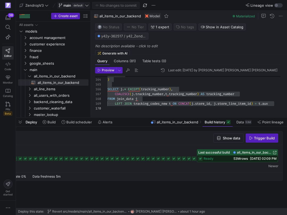
click at [73, 2] on span at bounding box center [74, 5] width 32 height 6
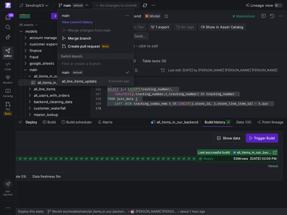
click at [75, 81] on span "all_line_items_update" at bounding box center [79, 81] width 35 height 4
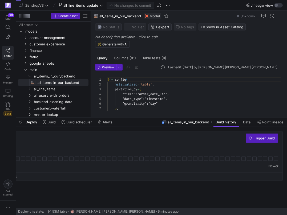
scroll to position [14, 13]
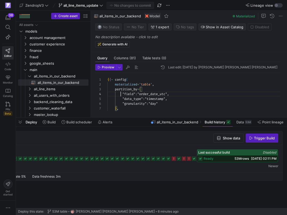
click at [227, 157] on div "ready 53M rows [DATE] 02:11 PM" at bounding box center [237, 158] width 81 height 6
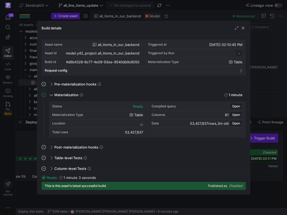
scroll to position [48, 0]
click at [141, 130] on div "53,427,637" at bounding box center [134, 132] width 18 height 4
click at [258, 80] on div at bounding box center [143, 107] width 287 height 215
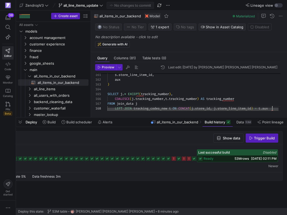
scroll to position [34, 165]
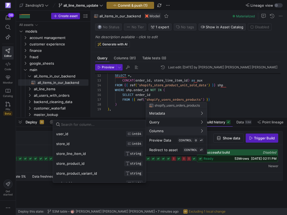
click at [189, 173] on div at bounding box center [143, 107] width 287 height 215
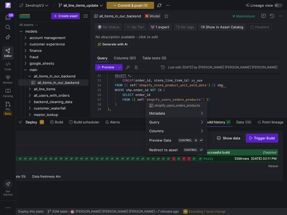
click at [127, 91] on div at bounding box center [143, 107] width 287 height 215
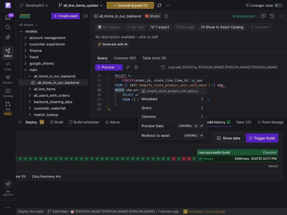
click at [222, 84] on div at bounding box center [143, 107] width 287 height 215
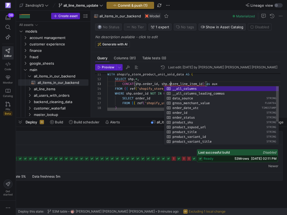
scroll to position [10, 63]
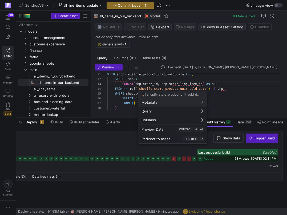
click at [125, 89] on div at bounding box center [143, 107] width 287 height 215
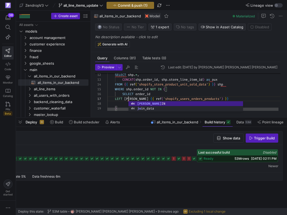
scroll to position [29, 25]
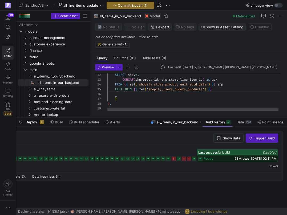
scroll to position [19, 107]
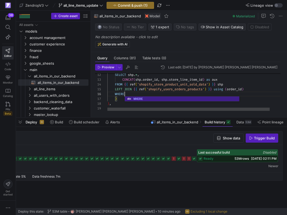
scroll to position [24, 19]
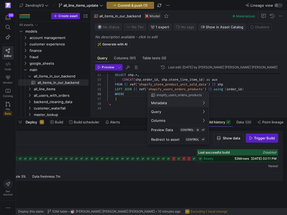
click at [204, 89] on div at bounding box center [143, 107] width 287 height 215
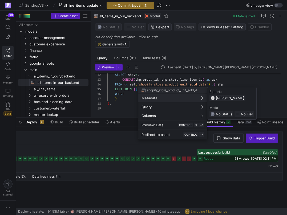
click at [133, 92] on div at bounding box center [143, 107] width 287 height 215
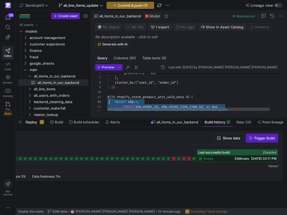
scroll to position [0, 0]
drag, startPoint x: 127, startPoint y: 98, endPoint x: 107, endPoint y: 98, distance: 19.7
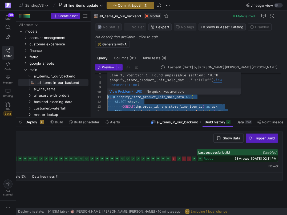
scroll to position [29, 50]
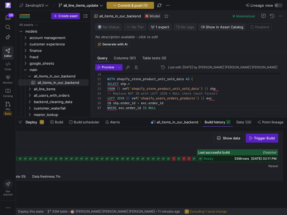
click at [138, 7] on span "Commit & push (1)" at bounding box center [133, 5] width 30 height 4
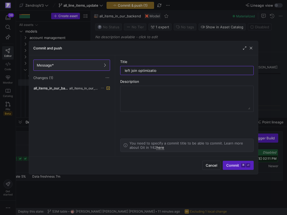
type input "left join optimization"
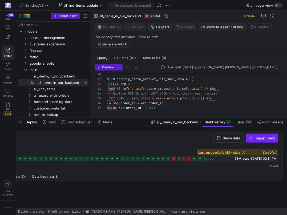
click at [252, 138] on icon "button" at bounding box center [251, 138] width 4 height 4
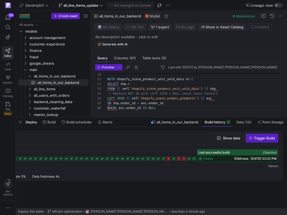
click at [205, 158] on span "ready" at bounding box center [209, 158] width 10 height 4
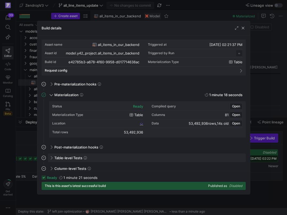
scroll to position [48, 0]
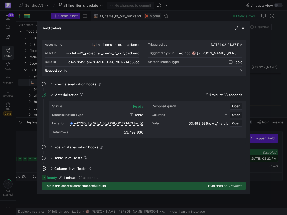
click at [15, 137] on div at bounding box center [143, 107] width 287 height 215
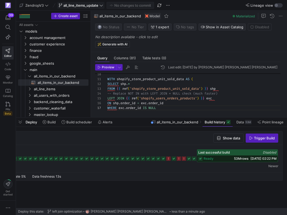
click at [95, 6] on span "all_line_items_update" at bounding box center [80, 5] width 35 height 4
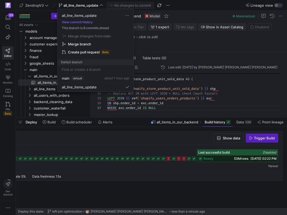
click at [149, 128] on div at bounding box center [143, 107] width 287 height 215
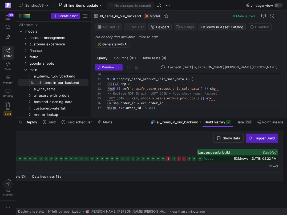
click at [219, 156] on div "ready 53M rows 10/07/25, 02:22 PM" at bounding box center [237, 158] width 81 height 6
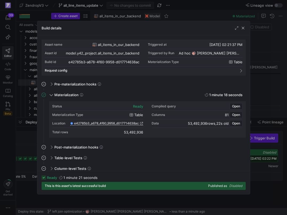
click at [18, 136] on div at bounding box center [143, 107] width 287 height 215
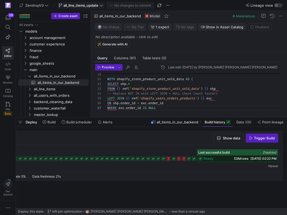
click at [93, 7] on span "all_line_items_update" at bounding box center [80, 5] width 35 height 4
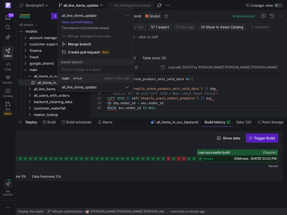
click at [83, 78] on span "default" at bounding box center [78, 78] width 12 height 4
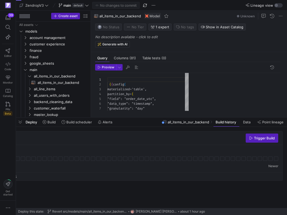
scroll to position [48, 0]
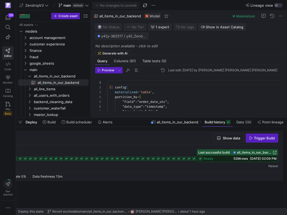
click at [234, 160] on span "53M rows" at bounding box center [241, 158] width 14 height 4
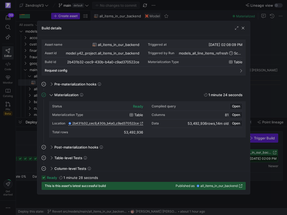
click at [25, 141] on div at bounding box center [143, 107] width 287 height 215
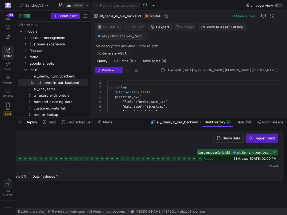
click at [80, 5] on span "default" at bounding box center [78, 5] width 12 height 4
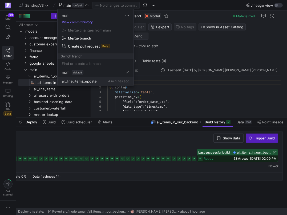
click at [74, 79] on span "all_line_items_update" at bounding box center [79, 81] width 35 height 4
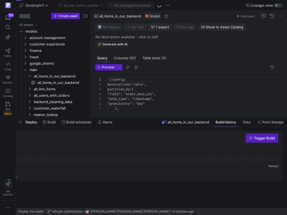
scroll to position [48, 0]
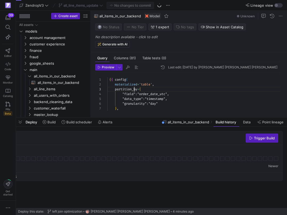
click at [127, 59] on span "Columns (81)" at bounding box center [125, 57] width 22 height 3
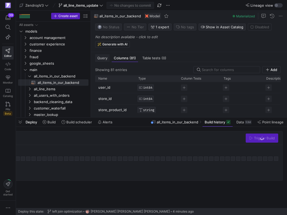
click at [105, 59] on span "Query" at bounding box center [102, 57] width 10 height 3
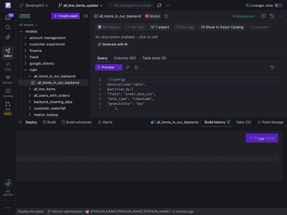
scroll to position [48, 0]
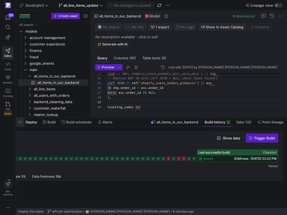
click at [19, 124] on span "button" at bounding box center [20, 121] width 9 height 9
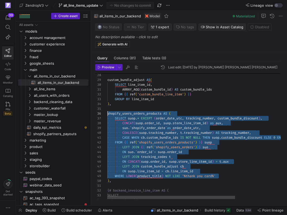
scroll to position [29, 0]
drag, startPoint x: 220, startPoint y: 176, endPoint x: 103, endPoint y: 118, distance: 131.0
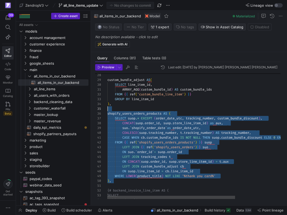
scroll to position [24, 0]
drag, startPoint x: 119, startPoint y: 182, endPoint x: 103, endPoint y: 112, distance: 70.9
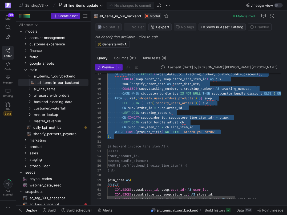
scroll to position [43, 4]
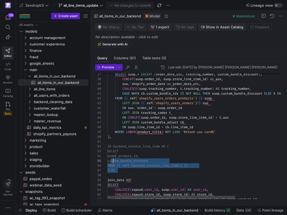
scroll to position [5, 0]
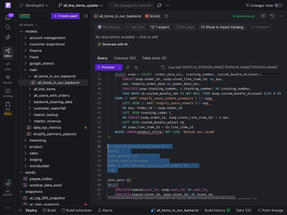
drag, startPoint x: 129, startPoint y: 171, endPoint x: 103, endPoint y: 145, distance: 36.8
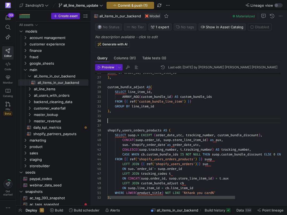
scroll to position [0, 2]
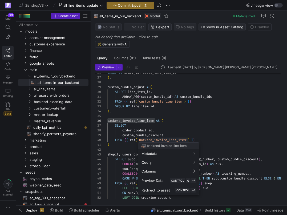
click at [122, 143] on div at bounding box center [143, 107] width 287 height 215
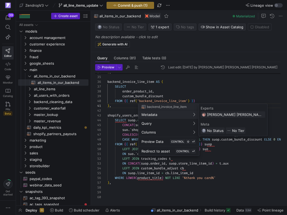
click at [155, 93] on div at bounding box center [143, 107] width 287 height 215
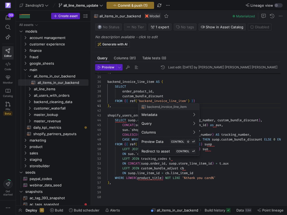
click at [144, 91] on div at bounding box center [143, 107] width 287 height 215
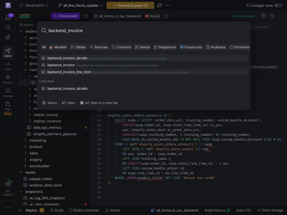
type input "backend_invoice"
click at [78, 71] on div "backend_invoice_line_item" at bounding box center [69, 72] width 44 height 4
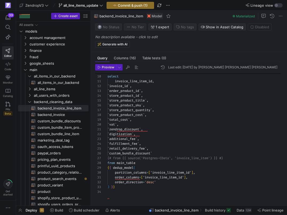
click at [162, 172] on div "select invoice_line_item_id , ` invoice_id ` , ` order_product_id ` , ` store_p…" at bounding box center [196, 114] width 178 height 167
click at [168, 168] on div "select invoice_line_item_id , ` invoice_id ` , ` order_product_id ` , ` store_p…" at bounding box center [196, 114] width 178 height 167
click at [168, 172] on div "select invoice_line_item_id , ` invoice_id ` , ` order_product_id ` , ` store_p…" at bounding box center [196, 114] width 178 height 167
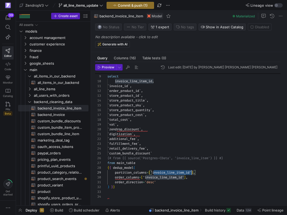
click at [168, 172] on div "select invoice_line_item_id , ` invoice_id ` , ` order_product_id ` , ` store_p…" at bounding box center [196, 114] width 178 height 167
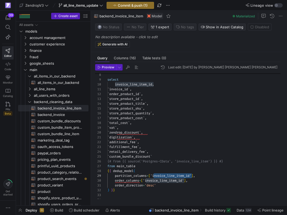
click at [132, 86] on div "select invoice_line_item_id , ` invoice_id ` , ` order_product_id ` , ` store_p…" at bounding box center [196, 117] width 178 height 167
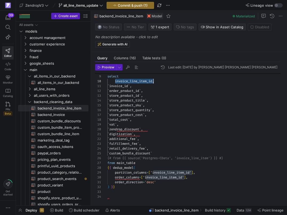
click at [135, 82] on div "select invoice_line_item_id , ` invoice_id ` , ` order_product_id ` , ` store_p…" at bounding box center [196, 114] width 178 height 167
click at [135, 81] on div "select invoice_line_item_id , ` invoice_id ` , ` order_product_id ` , ` store_p…" at bounding box center [196, 114] width 178 height 167
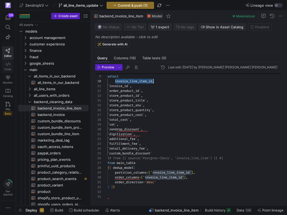
click at [7, 65] on icon at bounding box center [8, 64] width 5 height 5
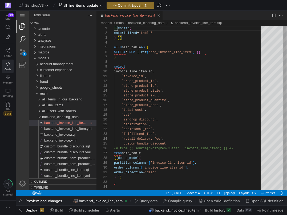
click at [25, 41] on link "Search (⇧⌘F)" at bounding box center [22, 39] width 13 height 13
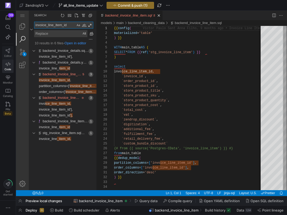
type textarea "invoice_line_item_id"
click at [8, 47] on link "Editor" at bounding box center [7, 52] width 11 height 13
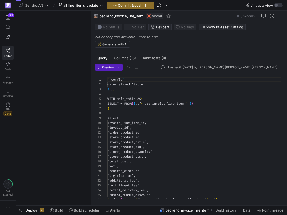
scroll to position [48, 0]
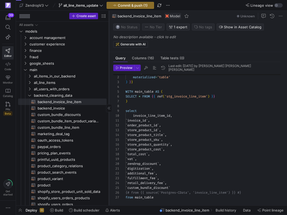
drag, startPoint x: 91, startPoint y: 114, endPoint x: 109, endPoint y: 114, distance: 18.1
click at [109, 114] on div at bounding box center [109, 108] width 0 height 194
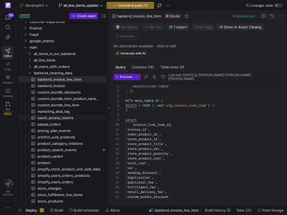
scroll to position [30, 0]
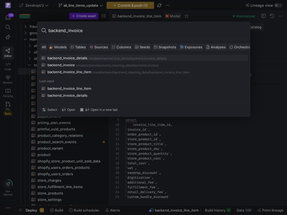
type input "backend_invoice"
click at [86, 59] on div "backend_invoice_details" at bounding box center [67, 58] width 40 height 4
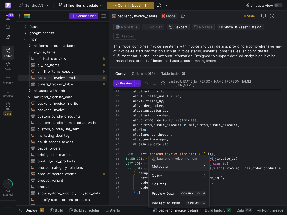
click at [170, 144] on div at bounding box center [143, 107] width 287 height 215
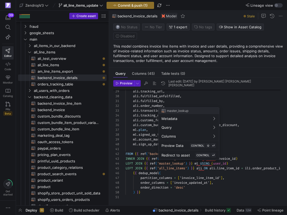
click at [176, 169] on div at bounding box center [143, 107] width 287 height 215
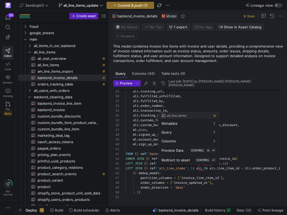
click at [231, 168] on div at bounding box center [143, 107] width 287 height 215
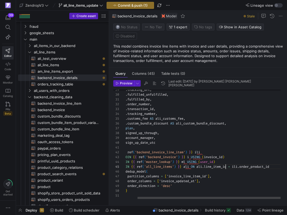
click at [226, 167] on div "ali . tracking_url , ali . fulfilled_unfulfilled , ali . fulfilled_by , ali . o…" at bounding box center [198, 75] width 172 height 252
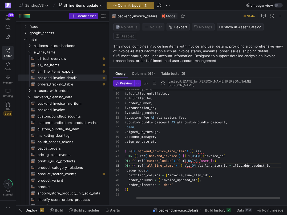
scroll to position [19, 134]
click at [248, 166] on div "ali . tracking_url , ali . fulfilled_unfulfilled , ali . fulfilled_by , ali . o…" at bounding box center [200, 73] width 172 height 252
drag, startPoint x: 276, startPoint y: 164, endPoint x: 200, endPoint y: 164, distance: 75.7
click at [200, 164] on div "ali . tracking_url , ali . fulfilled_unfulfilled , ali . fulfilled_by , ali . o…" at bounding box center [200, 73] width 172 height 252
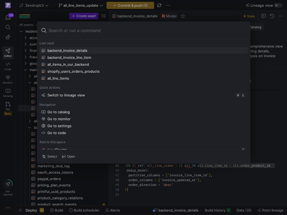
scroll to position [19, 86]
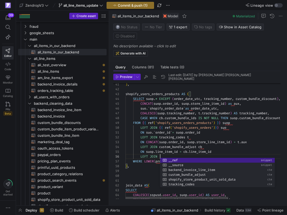
scroll to position [24, 35]
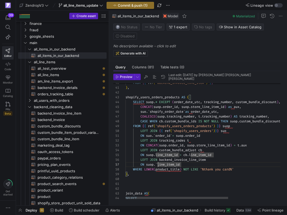
scroll to position [29, 31]
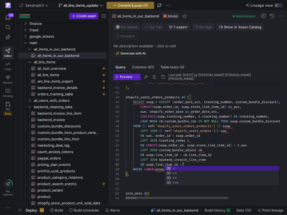
scroll to position [29, 59]
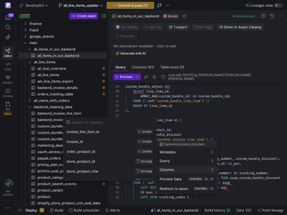
click at [244, 131] on div at bounding box center [143, 107] width 287 height 215
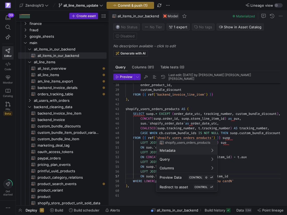
click at [199, 136] on div at bounding box center [143, 107] width 287 height 215
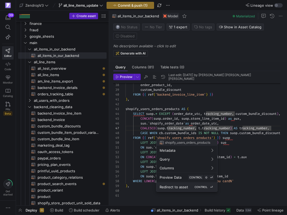
click at [172, 185] on span "Redirect to asset" at bounding box center [174, 186] width 29 height 4
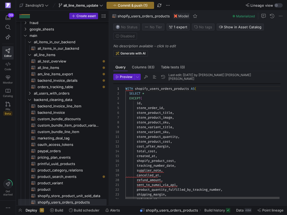
scroll to position [48, 0]
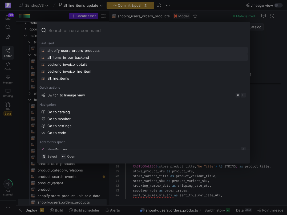
click at [88, 58] on div "all_items_in_our_backend" at bounding box center [68, 57] width 42 height 4
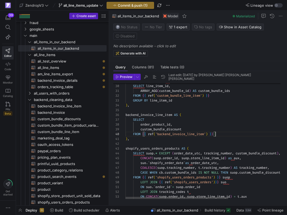
scroll to position [43, 90]
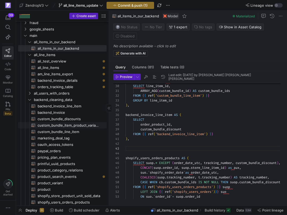
scroll to position [34, 0]
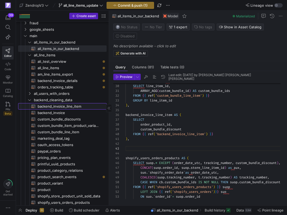
click at [87, 106] on span "backend_invoice_line_item​​​​​​​​​​" at bounding box center [69, 106] width 63 height 6
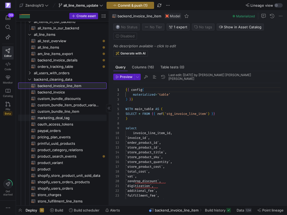
scroll to position [51, 0]
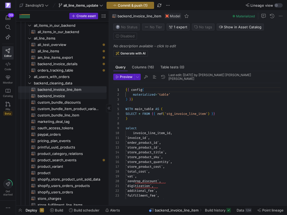
click at [87, 96] on span "backend_invoice​​​​​​​​​​" at bounding box center [69, 96] width 63 height 6
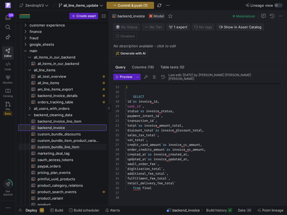
scroll to position [13, 0]
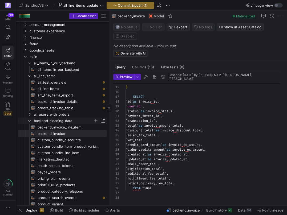
click at [30, 121] on icon "Press SPACE to select this row." at bounding box center [30, 120] width 4 height 3
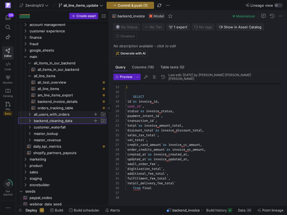
scroll to position [0, 0]
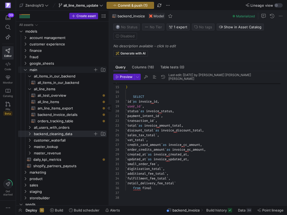
click at [25, 69] on icon "Press SPACE to select this row." at bounding box center [25, 69] width 4 height 3
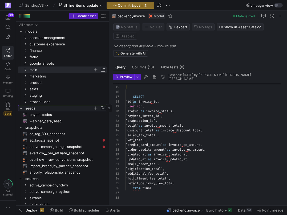
click at [20, 108] on icon "Press SPACE to select this row." at bounding box center [21, 107] width 3 height 1
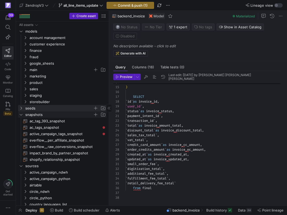
click at [19, 117] on span "snapshots" at bounding box center [62, 114] width 88 height 6
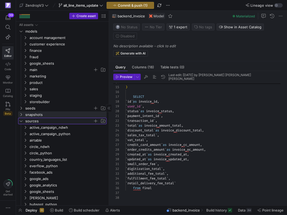
click at [22, 122] on icon "Press SPACE to select this row." at bounding box center [21, 120] width 4 height 3
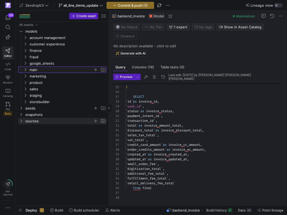
click at [27, 69] on icon "Press SPACE to select this row." at bounding box center [25, 69] width 4 height 3
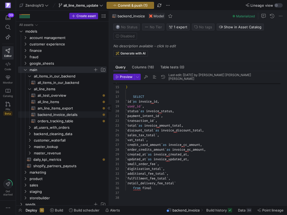
click at [45, 115] on span "backend_invoice_details​​​​​​​​​​" at bounding box center [69, 114] width 63 height 6
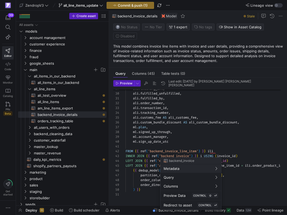
click at [163, 154] on div at bounding box center [143, 107] width 287 height 215
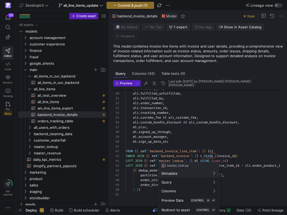
click at [158, 159] on div at bounding box center [143, 107] width 287 height 215
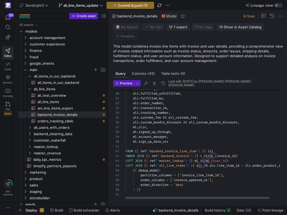
click at [148, 159] on div "ali . tracking_url , ali . fulfilled_unfulfilled , ali . fulfilled_by , ali . o…" at bounding box center [212, 73] width 172 height 252
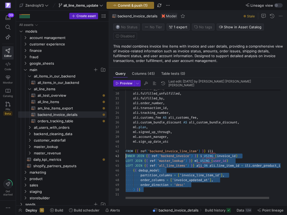
scroll to position [5, 0]
drag, startPoint x: 152, startPoint y: 189, endPoint x: 123, endPoint y: 150, distance: 48.6
click at [126, 150] on div "ali . tracking_url , ali . fulfilled_unfulfilled , ali . fulfilled_by , ali . o…" at bounding box center [212, 73] width 172 height 252
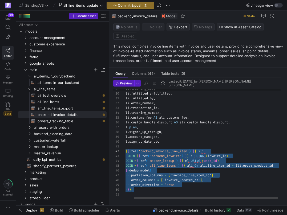
click at [147, 155] on div "ali . tracking_url , ali . fulfilled_unfulfilled , ali . fulfilled_by , ali . o…" at bounding box center [202, 73] width 172 height 252
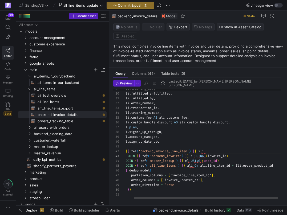
scroll to position [10, 31]
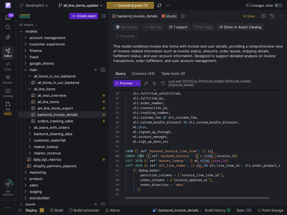
click at [141, 156] on div "ali . tracking_url , ali . fulfilled_unfulfilled , ali . fulfilled_by , ali . o…" at bounding box center [212, 73] width 172 height 252
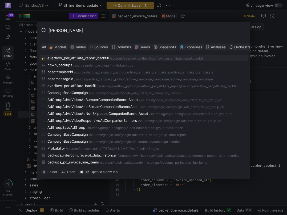
type input "backend"
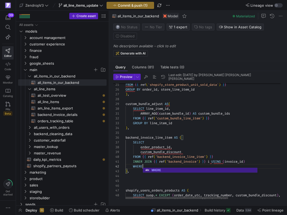
scroll to position [5, 19]
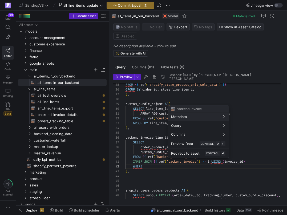
click at [181, 165] on div at bounding box center [143, 107] width 287 height 215
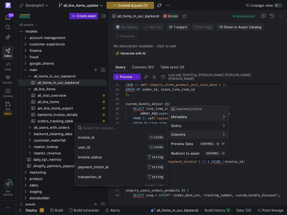
click at [181, 170] on div at bounding box center [143, 107] width 287 height 215
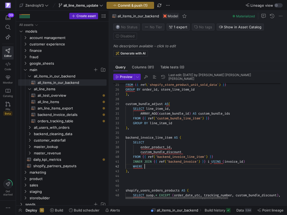
type textarea "INNER JOIN {{ ref('backend_invoice') }} i USING (invoice_id) WHERE invoice_stat…"
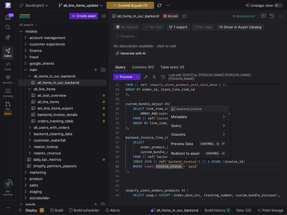
click at [187, 166] on div at bounding box center [143, 107] width 287 height 215
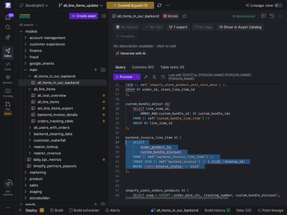
scroll to position [29, 0]
drag, startPoint x: 215, startPoint y: 165, endPoint x: 123, endPoint y: 142, distance: 95.1
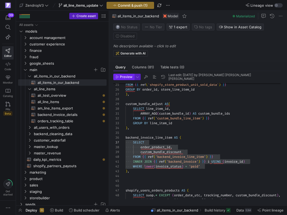
click at [126, 79] on span "button" at bounding box center [124, 77] width 21 height 6
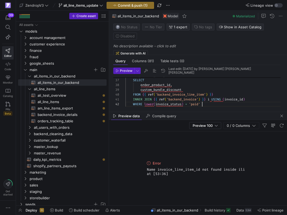
scroll to position [5, 77]
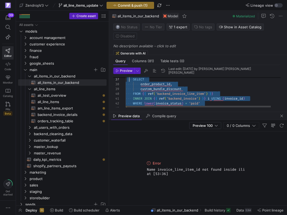
scroll to position [29, 4]
drag, startPoint x: 211, startPoint y: 102, endPoint x: 129, endPoint y: 79, distance: 84.8
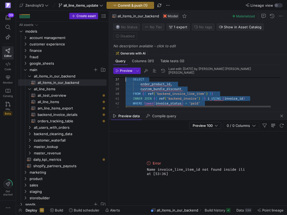
drag, startPoint x: 206, startPoint y: 100, endPoint x: 124, endPoint y: 79, distance: 84.2
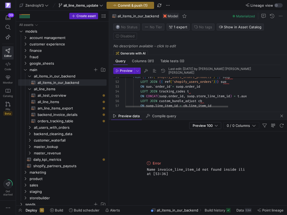
scroll to position [24, 79]
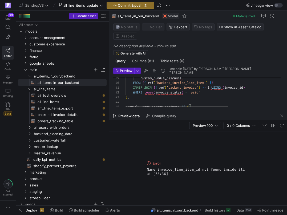
scroll to position [0, 0]
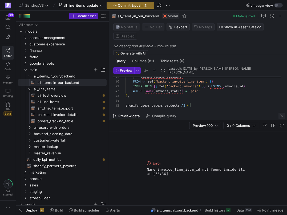
click at [281, 117] on span "button" at bounding box center [282, 115] width 6 height 6
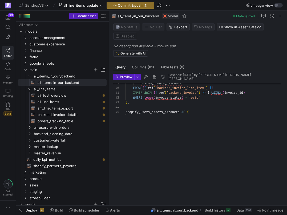
scroll to position [0, 0]
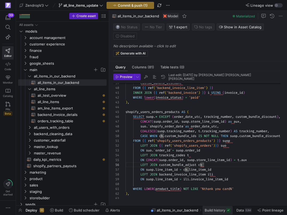
click at [220, 208] on span "Build history" at bounding box center [215, 210] width 21 height 4
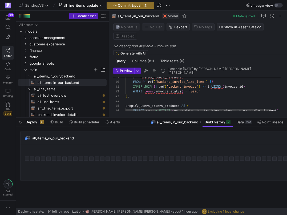
scroll to position [0, 58]
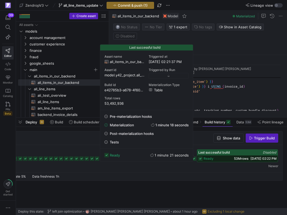
click at [240, 158] on span "53M rows" at bounding box center [241, 158] width 14 height 4
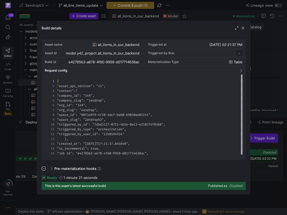
scroll to position [48, 0]
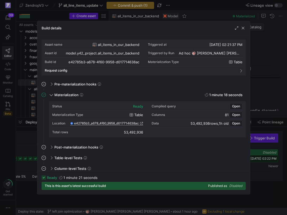
click at [135, 123] on span "e42785b3_a678_4f60_9958_d017714638ac" at bounding box center [106, 123] width 65 height 4
click at [30, 130] on div at bounding box center [143, 107] width 287 height 215
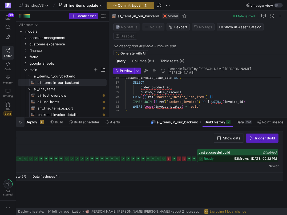
click at [20, 121] on span "button" at bounding box center [20, 121] width 9 height 9
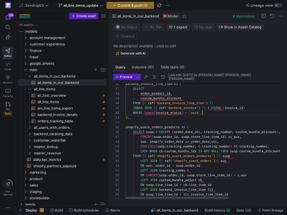
scroll to position [5, 77]
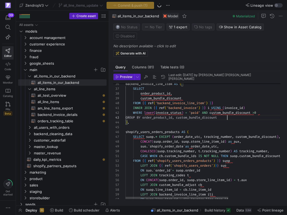
scroll to position [10, 102]
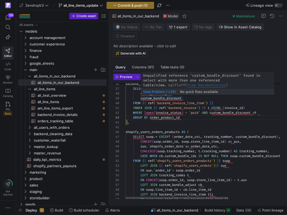
scroll to position [38, 17]
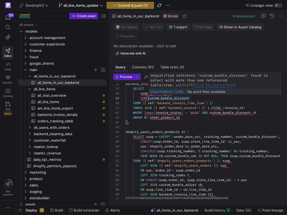
scroll to position [38, 65]
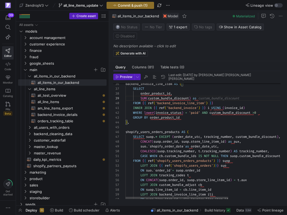
scroll to position [38, 117]
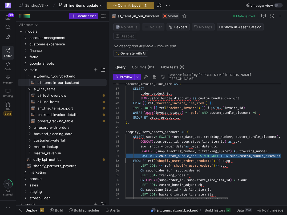
scroll to position [0, 0]
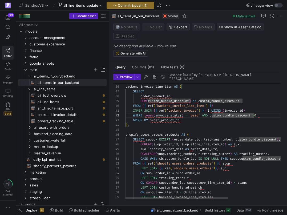
scroll to position [38, 117]
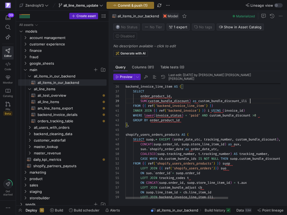
scroll to position [38, 125]
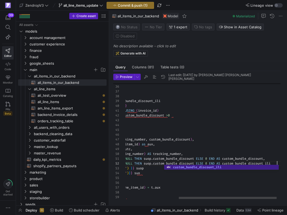
scroll to position [5, 238]
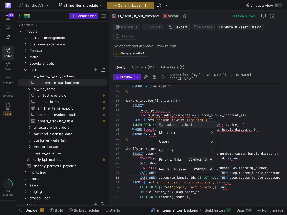
click at [208, 111] on div at bounding box center [143, 107] width 287 height 215
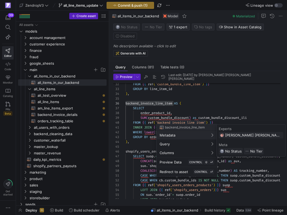
click at [223, 100] on div at bounding box center [143, 107] width 287 height 215
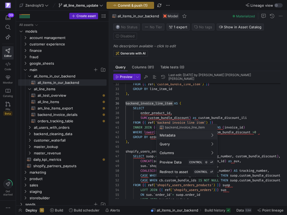
click at [213, 115] on div at bounding box center [143, 107] width 287 height 215
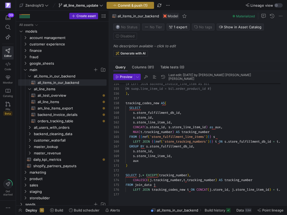
click at [143, 7] on span "Commit & push (1)" at bounding box center [133, 5] width 30 height 4
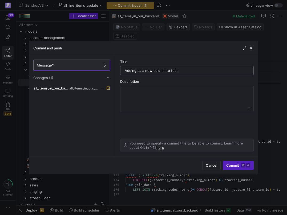
type input "Adding as a new column to test t"
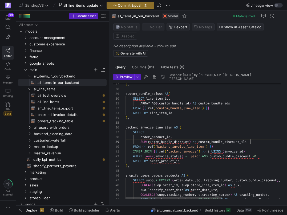
scroll to position [38, 125]
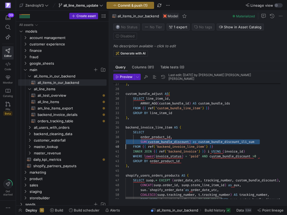
scroll to position [38, 0]
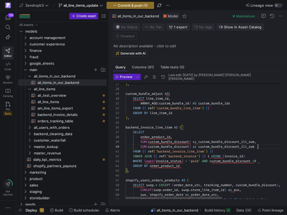
scroll to position [43, 73]
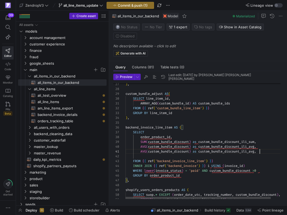
scroll to position [0, 134]
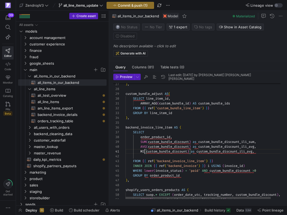
scroll to position [0, 21]
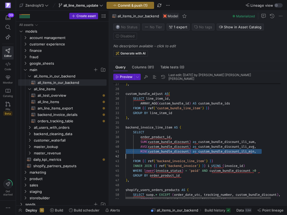
scroll to position [0, 0]
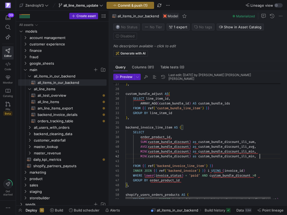
scroll to position [5, 134]
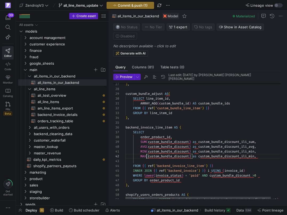
scroll to position [5, 21]
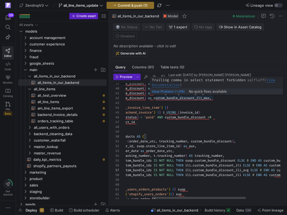
scroll to position [5, 121]
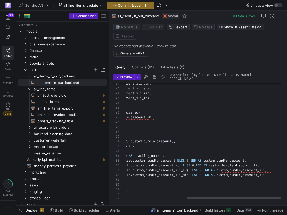
scroll to position [19, 0]
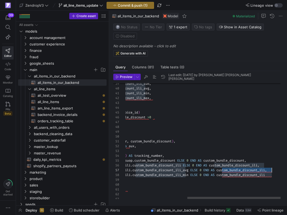
scroll to position [19, 259]
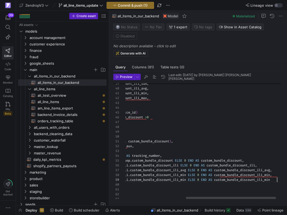
scroll to position [14, 259]
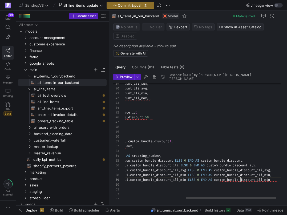
scroll to position [14, 259]
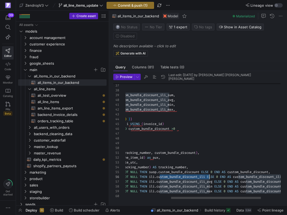
scroll to position [24, 173]
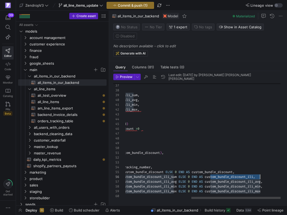
scroll to position [24, 259]
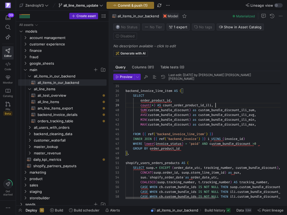
scroll to position [38, 90]
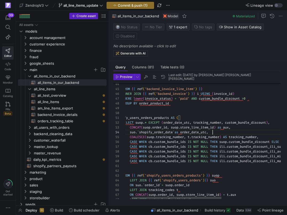
scroll to position [14, 98]
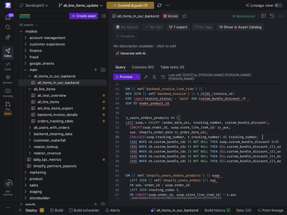
scroll to position [0, 0]
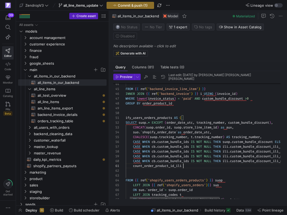
scroll to position [0, 65]
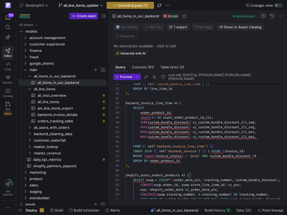
click at [144, 3] on span "button" at bounding box center [130, 5] width 47 height 6
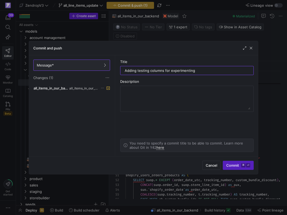
type input "Adding testing columns for experimenting"
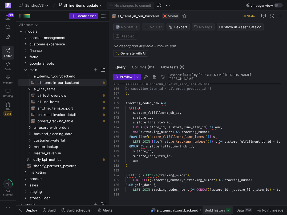
click at [220, 208] on span "Build history" at bounding box center [215, 210] width 21 height 4
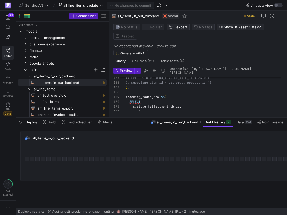
scroll to position [0, 58]
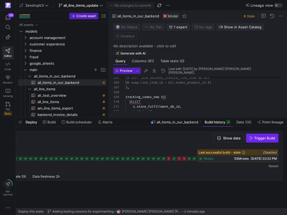
click at [255, 140] on span "Trigger Build" at bounding box center [264, 138] width 21 height 4
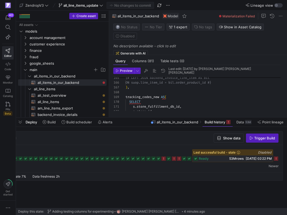
click at [279, 157] on div at bounding box center [123, 158] width 320 height 27
click at [277, 157] on icon at bounding box center [276, 158] width 4 height 4
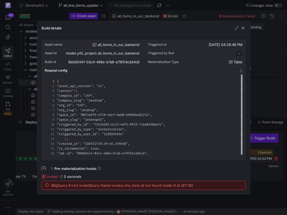
scroll to position [48, 0]
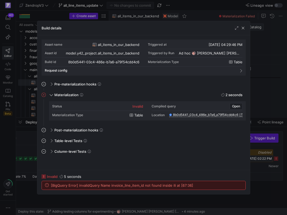
click at [126, 184] on span "[BigQuery Error] invalidQuery Name invoice_line_item_id not found inside ili at…" at bounding box center [122, 185] width 142 height 4
copy span "invoice_line_item_id"
click at [266, 114] on div at bounding box center [143, 107] width 287 height 215
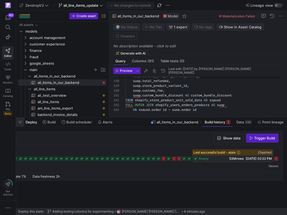
click at [20, 121] on span "button" at bounding box center [20, 121] width 9 height 9
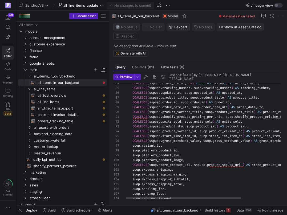
click at [182, 127] on div "suop . zendrop_discount , suop . express_shipping_total , suop . handling_fee ,…" at bounding box center [232, 133] width 215 height 910
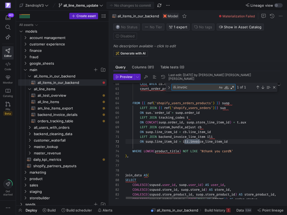
scroll to position [48, 79]
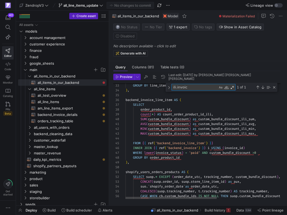
type textarea "ili.invoic"
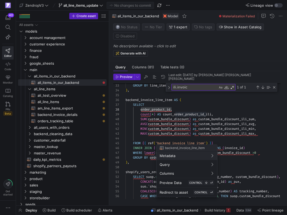
scroll to position [34, 46]
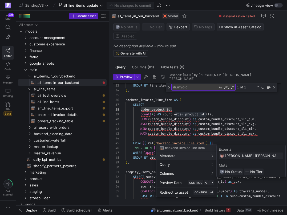
click at [168, 105] on div at bounding box center [143, 107] width 287 height 215
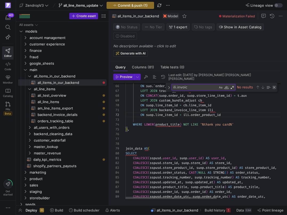
click at [273, 85] on div "Close (Escape)" at bounding box center [274, 87] width 4 height 4
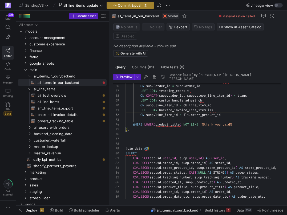
click at [135, 9] on button "Commit & push (1)" at bounding box center [130, 5] width 47 height 7
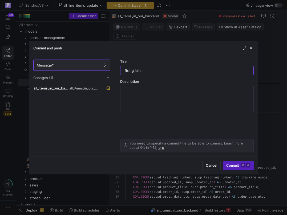
type input "fixing join"
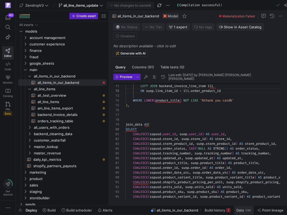
click at [238, 210] on span "Data" at bounding box center [239, 210] width 7 height 4
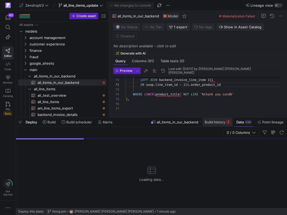
click at [212, 119] on span at bounding box center [218, 122] width 30 height 9
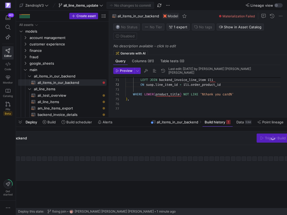
scroll to position [0, 58]
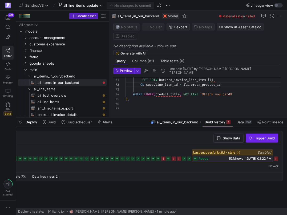
click at [266, 136] on span "Trigger Build" at bounding box center [264, 138] width 21 height 4
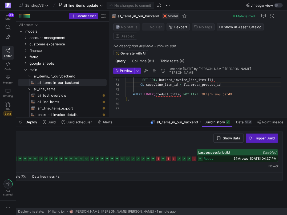
click at [250, 158] on span "[DATE] 04:37 PM" at bounding box center [263, 158] width 27 height 4
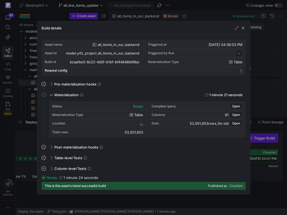
scroll to position [48, 0]
click at [137, 132] on div "53,501,853" at bounding box center [134, 132] width 18 height 4
click at [31, 140] on div at bounding box center [143, 107] width 287 height 215
